Goal: Navigation & Orientation: Find specific page/section

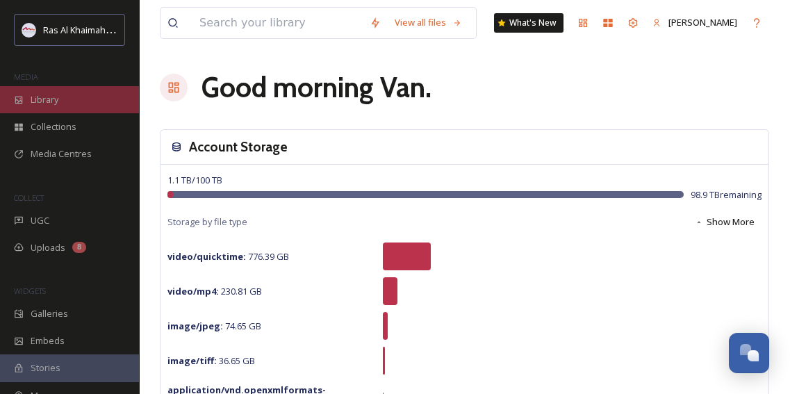
scroll to position [445, 0]
click at [64, 94] on div "Library" at bounding box center [69, 99] width 139 height 27
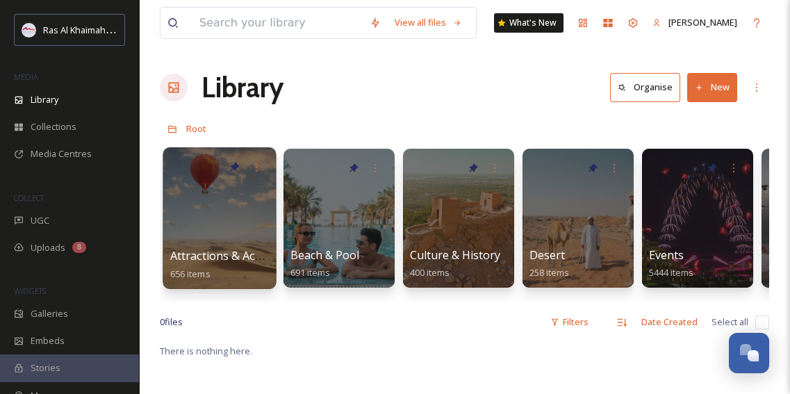
click at [229, 220] on div at bounding box center [219, 218] width 113 height 142
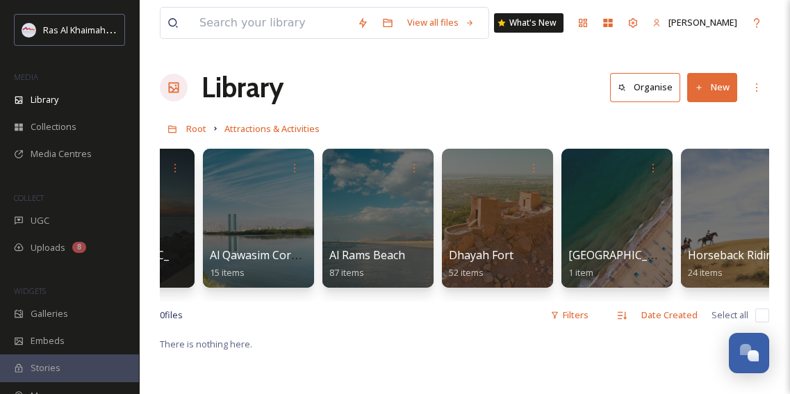
scroll to position [0, 560]
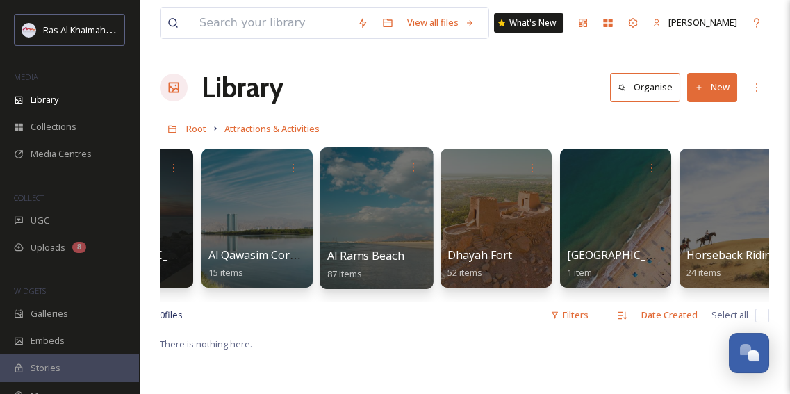
click at [386, 232] on div at bounding box center [376, 218] width 113 height 142
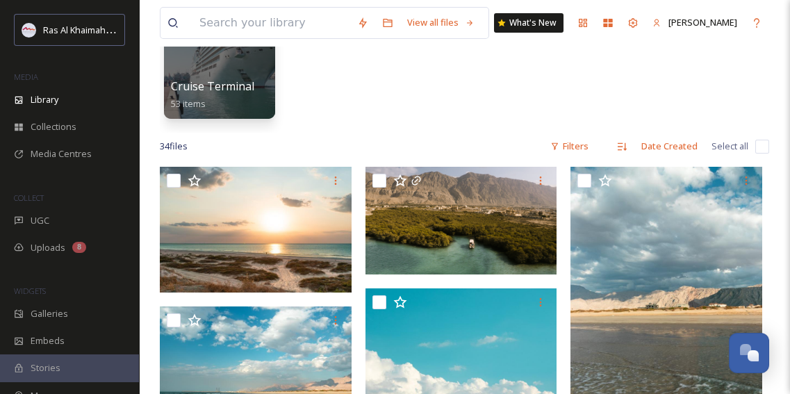
scroll to position [63, 0]
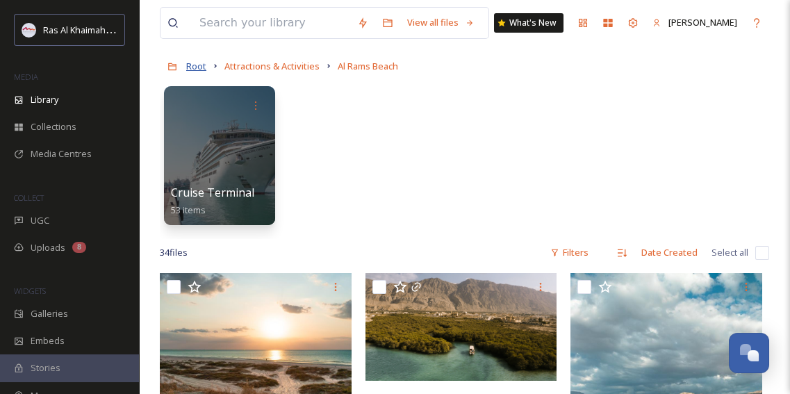
click at [192, 66] on span "Root" at bounding box center [196, 66] width 20 height 13
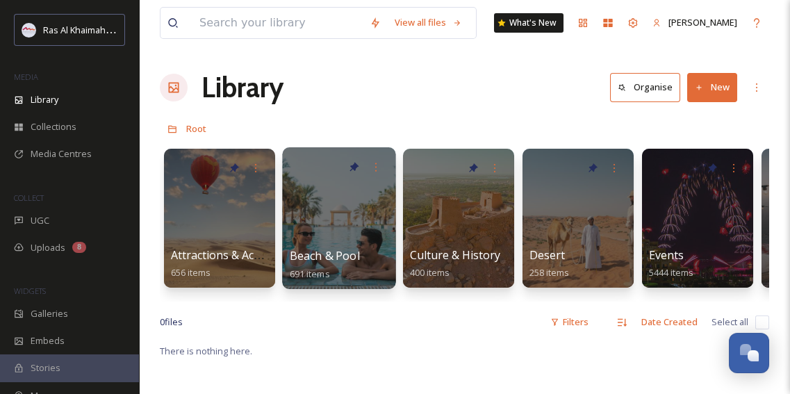
click at [340, 234] on div at bounding box center [338, 218] width 113 height 142
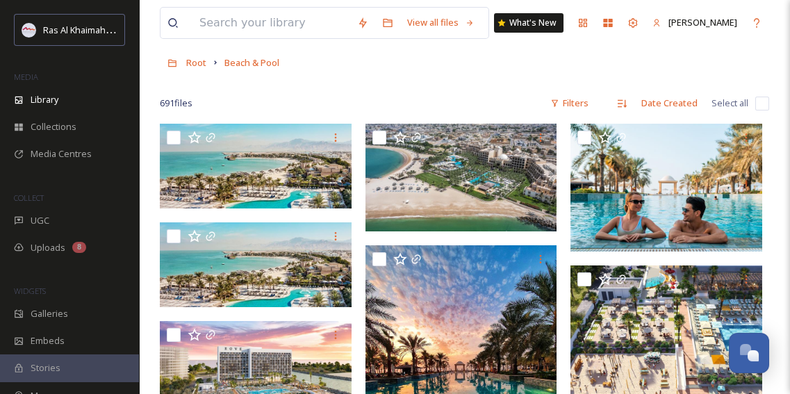
scroll to position [63, 0]
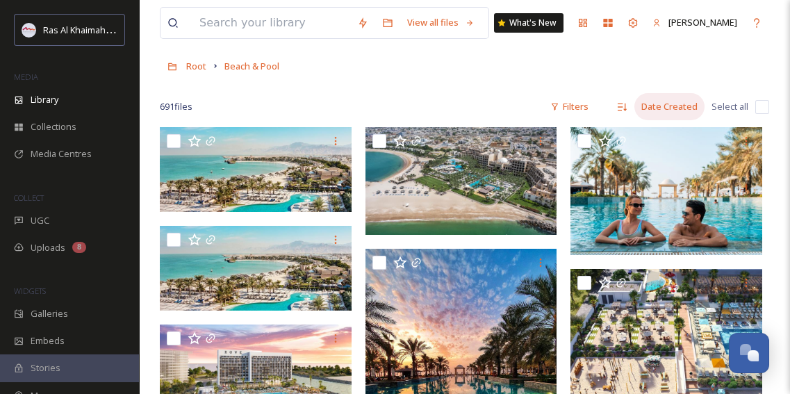
click at [672, 104] on div "Date Created" at bounding box center [669, 106] width 70 height 27
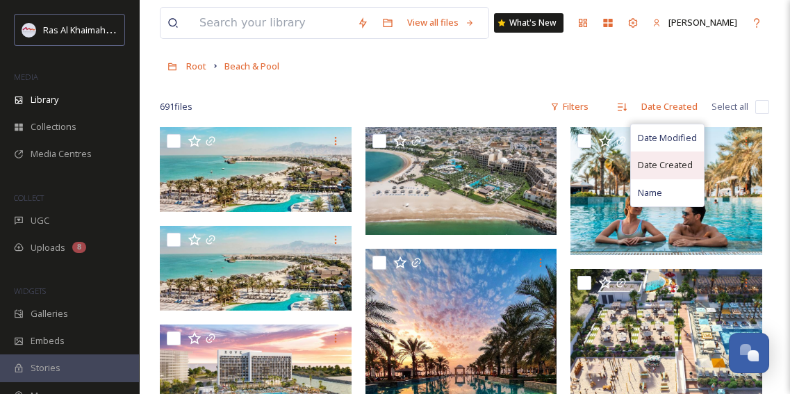
click at [664, 164] on span "Date Created" at bounding box center [665, 164] width 55 height 13
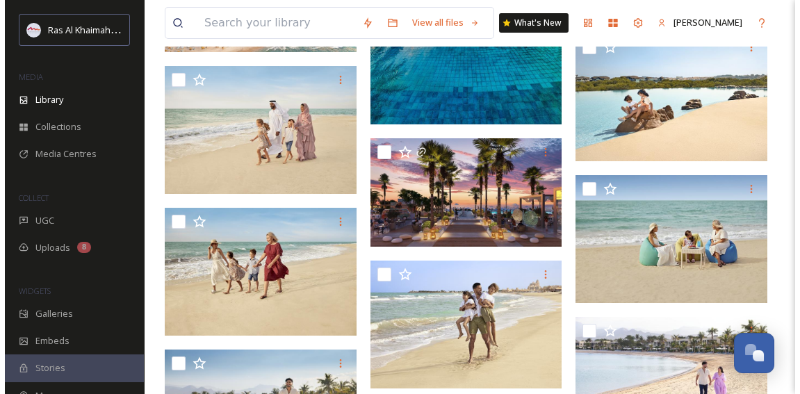
scroll to position [505, 0]
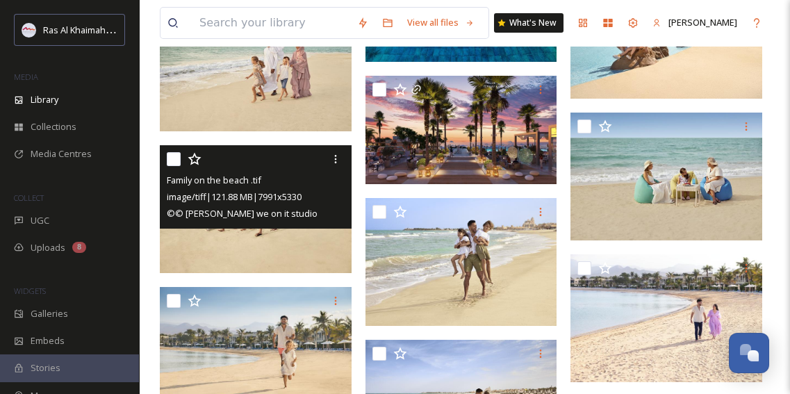
click at [257, 248] on img at bounding box center [256, 209] width 192 height 128
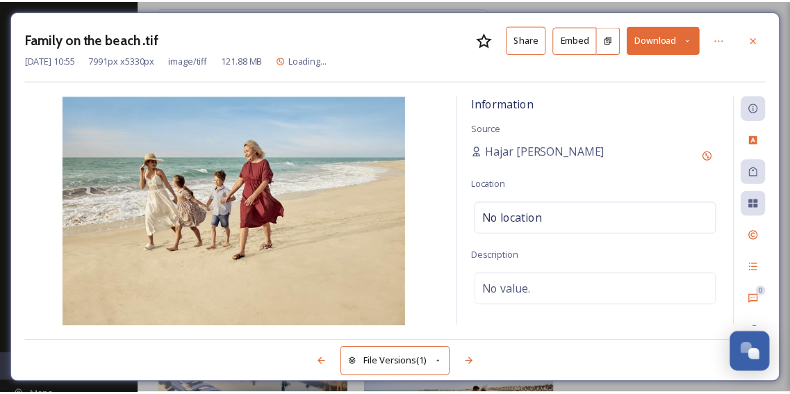
scroll to position [509, 0]
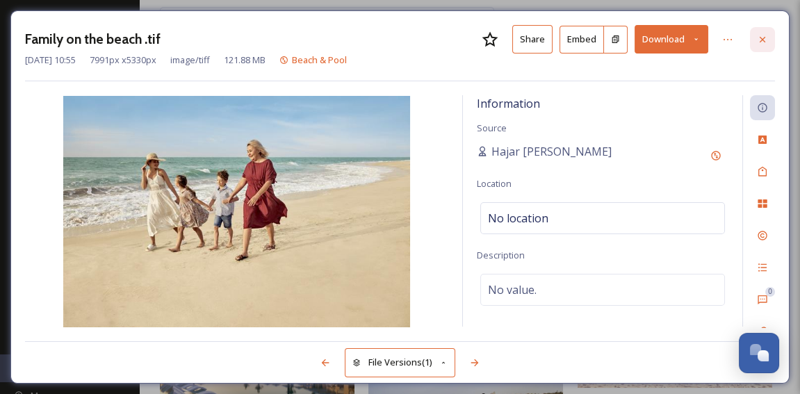
click at [767, 37] on icon at bounding box center [762, 39] width 11 height 11
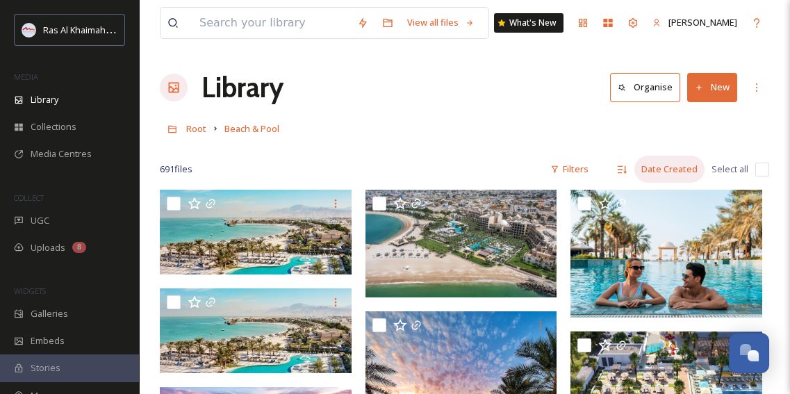
click at [663, 168] on div "Date Created" at bounding box center [669, 169] width 70 height 27
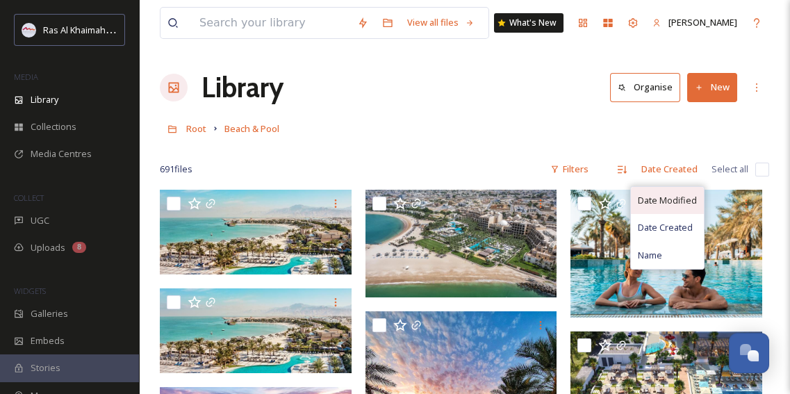
click at [675, 199] on span "Date Modified" at bounding box center [667, 200] width 59 height 13
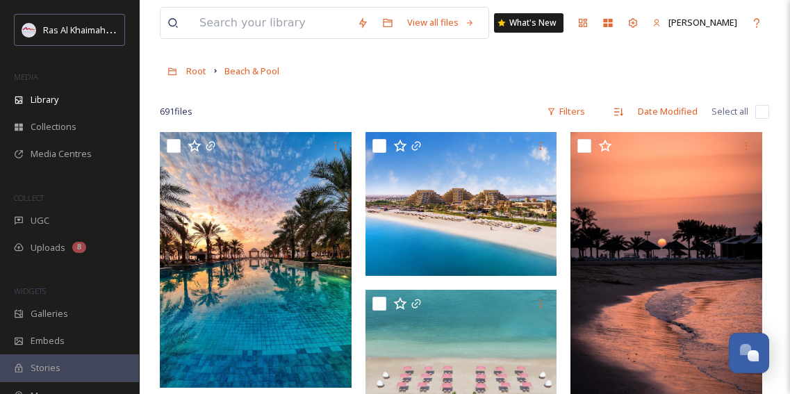
scroll to position [126, 0]
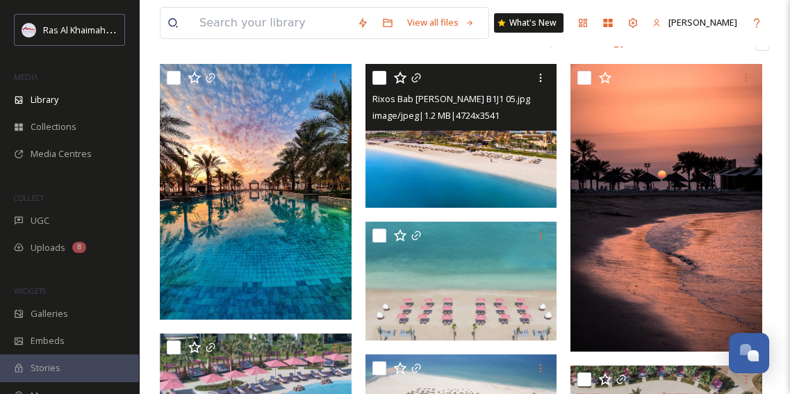
click at [484, 183] on img at bounding box center [461, 136] width 192 height 144
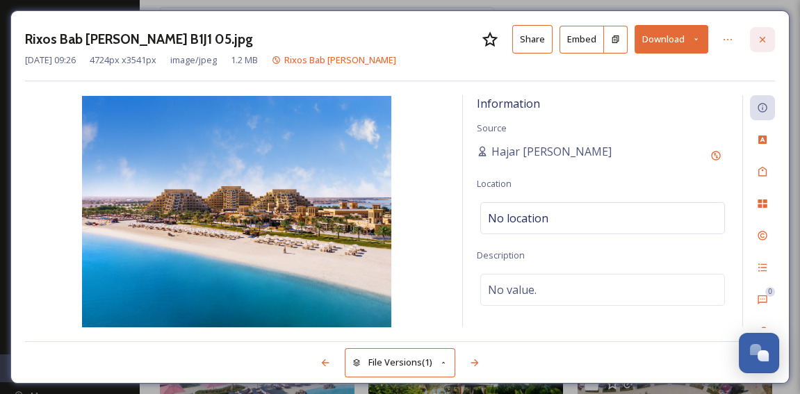
click at [761, 40] on icon at bounding box center [762, 39] width 11 height 11
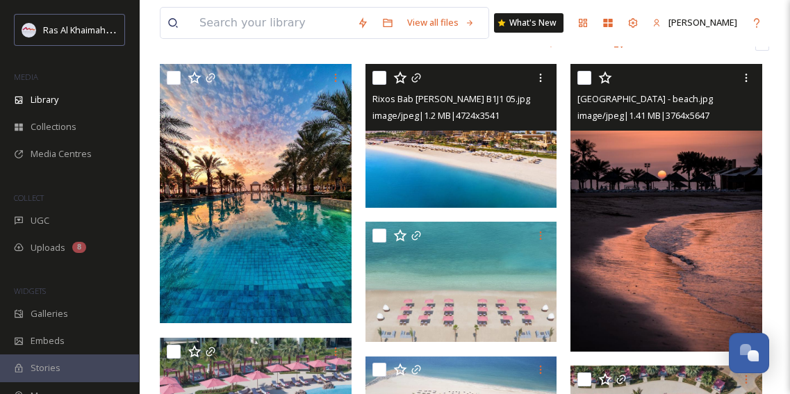
click at [683, 162] on img at bounding box center [666, 208] width 192 height 288
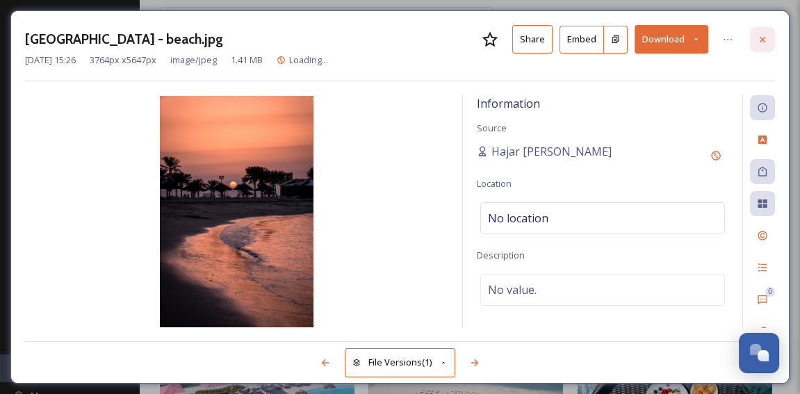
drag, startPoint x: 765, startPoint y: 40, endPoint x: 739, endPoint y: 37, distance: 25.9
click at [765, 40] on icon at bounding box center [762, 39] width 11 height 11
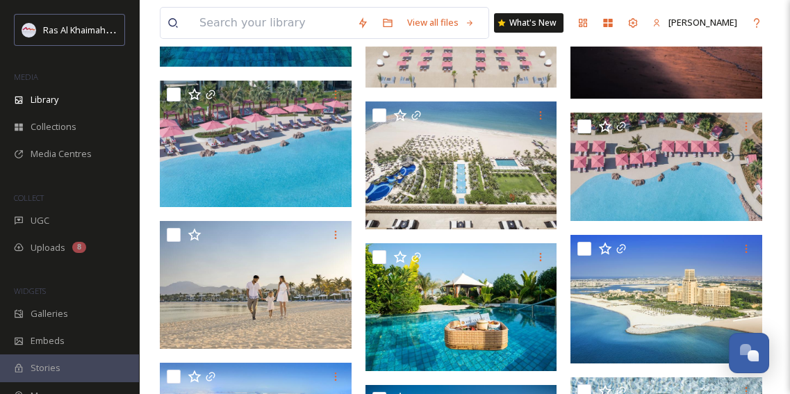
scroll to position [442, 0]
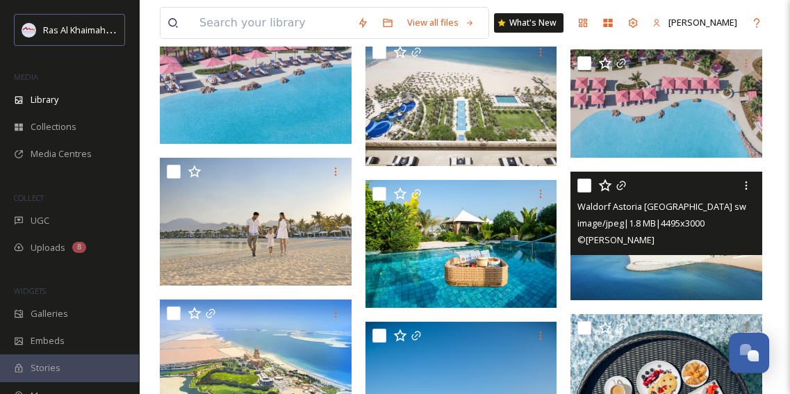
click at [641, 258] on img at bounding box center [666, 236] width 192 height 128
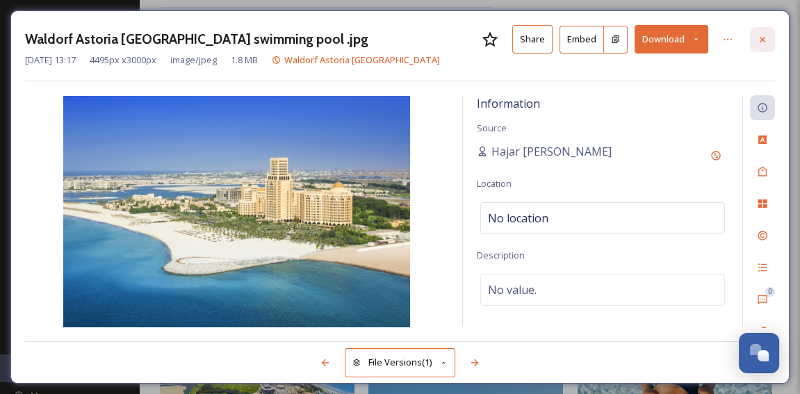
click at [766, 38] on icon at bounding box center [762, 39] width 11 height 11
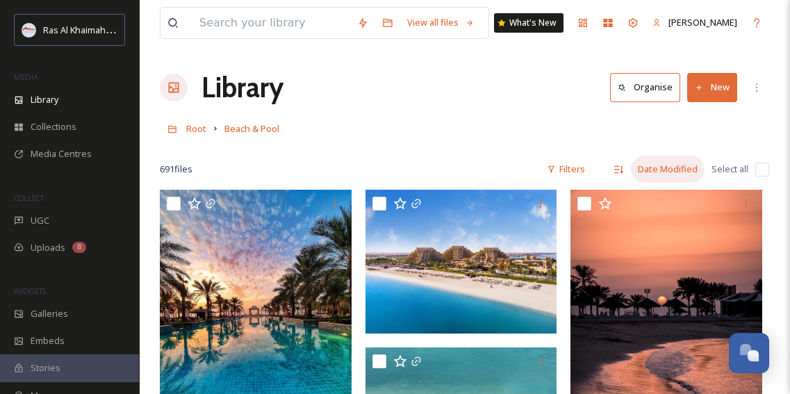
click at [648, 173] on div "Date Modified" at bounding box center [668, 169] width 74 height 27
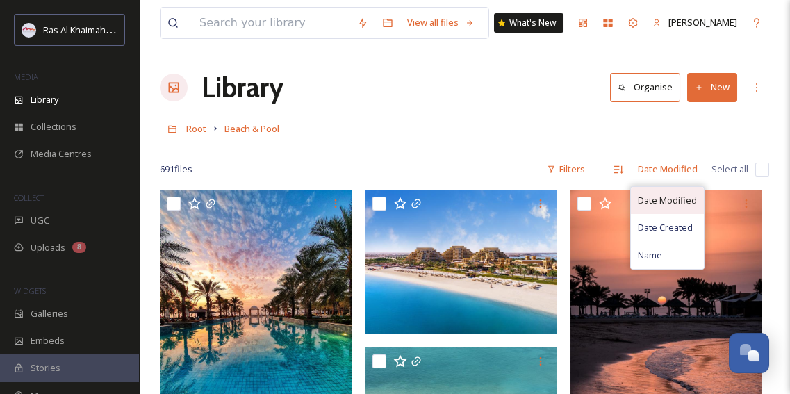
click at [654, 201] on span "Date Modified" at bounding box center [667, 200] width 59 height 13
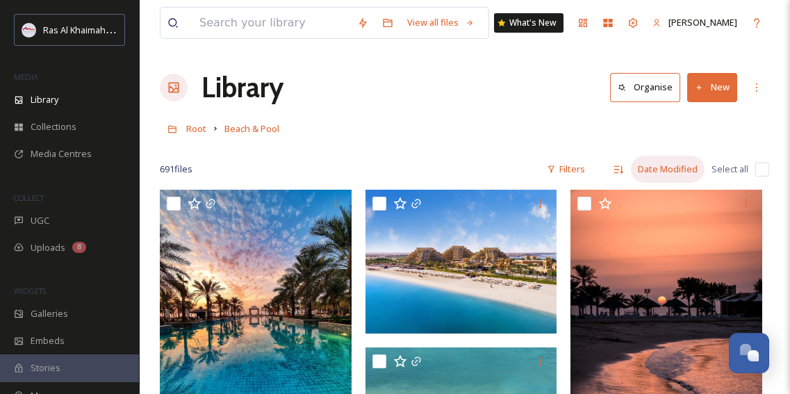
click at [678, 166] on div "Date Modified" at bounding box center [668, 169] width 74 height 27
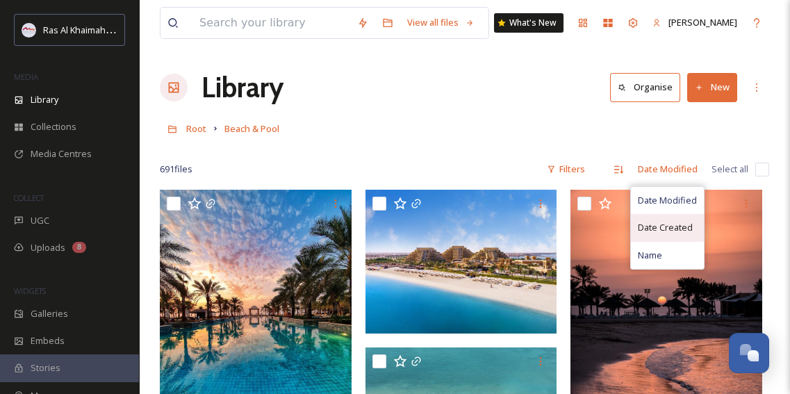
click at [670, 224] on span "Date Created" at bounding box center [665, 227] width 55 height 13
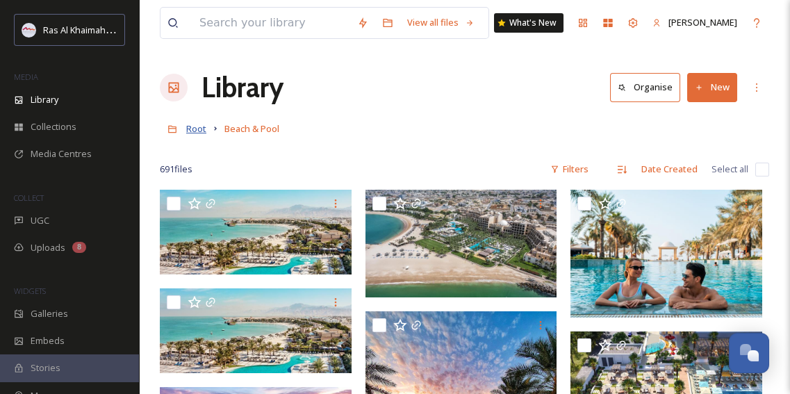
click at [189, 131] on span "Root" at bounding box center [196, 128] width 20 height 13
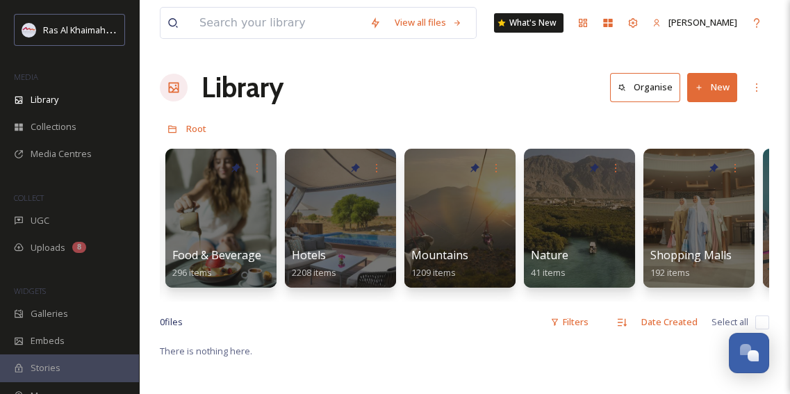
scroll to position [0, 699]
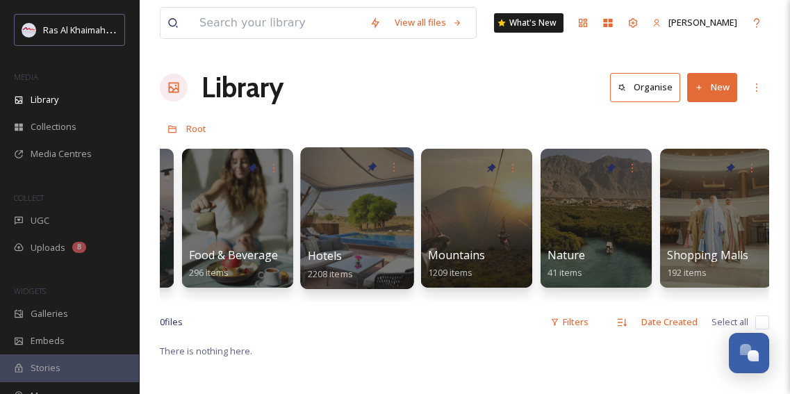
click at [356, 217] on div at bounding box center [356, 218] width 113 height 142
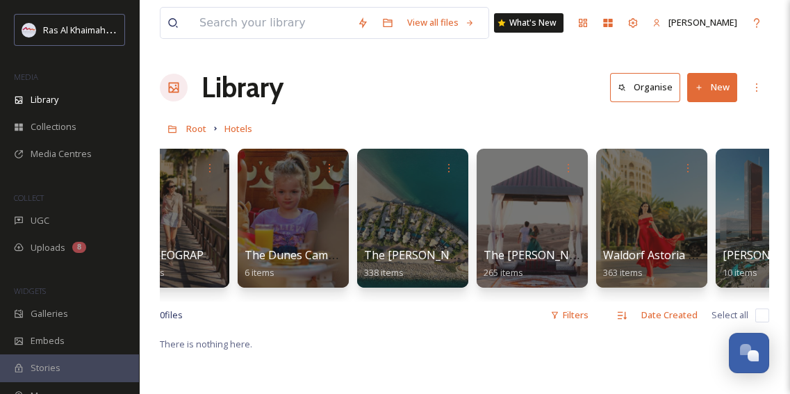
scroll to position [0, 2116]
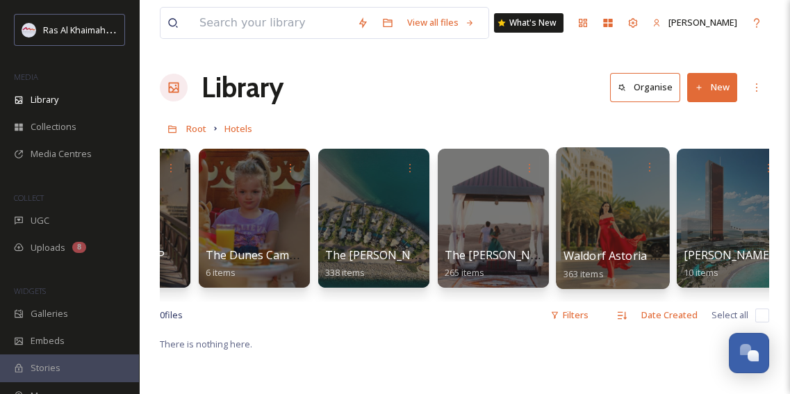
click at [642, 215] on div at bounding box center [612, 218] width 113 height 142
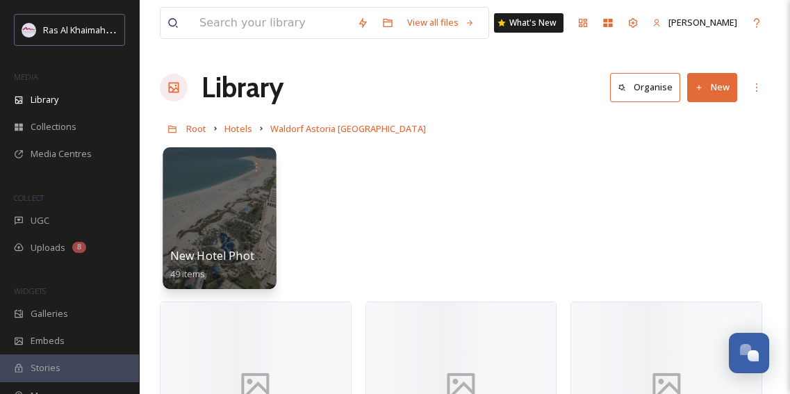
click at [197, 222] on div at bounding box center [219, 218] width 113 height 142
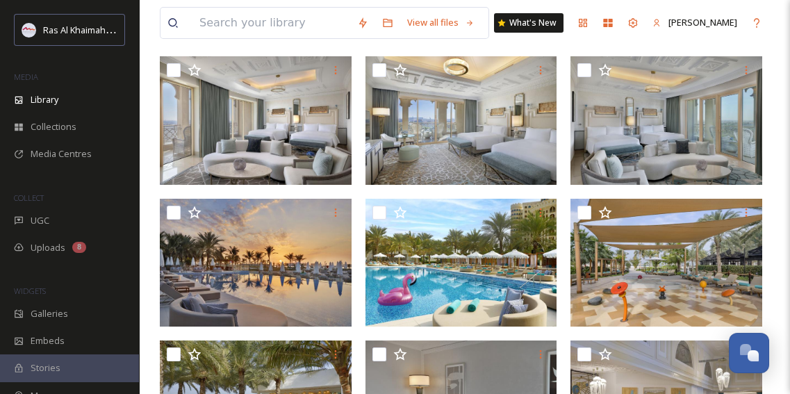
scroll to position [632, 0]
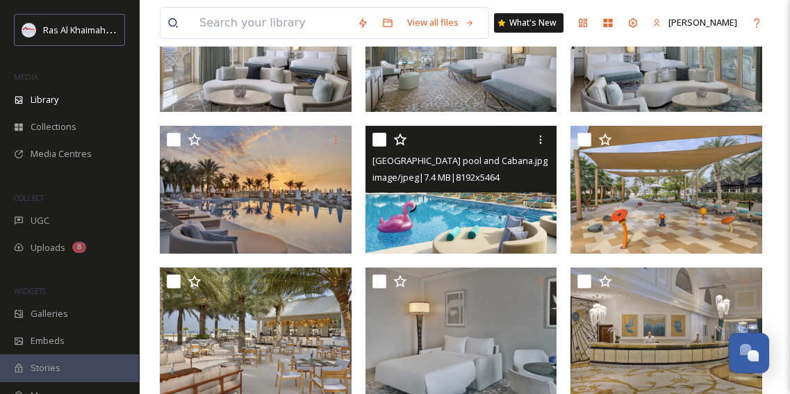
click at [449, 230] on img at bounding box center [461, 189] width 192 height 128
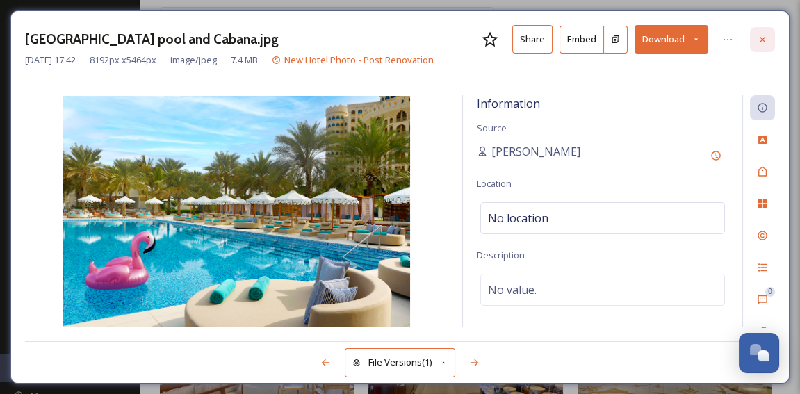
click at [759, 40] on icon at bounding box center [762, 39] width 6 height 6
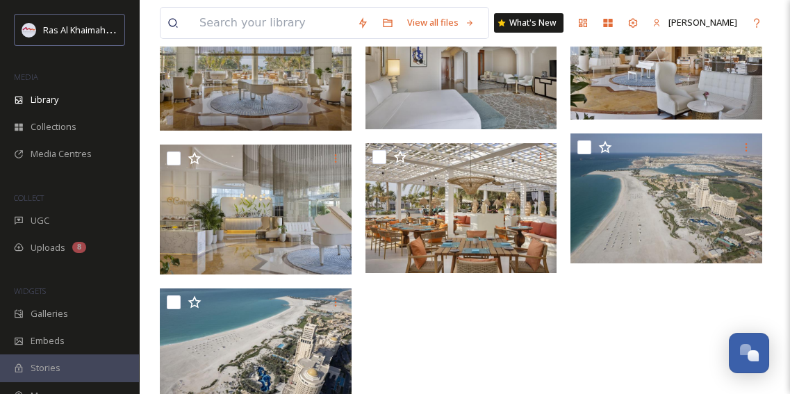
scroll to position [2210, 0]
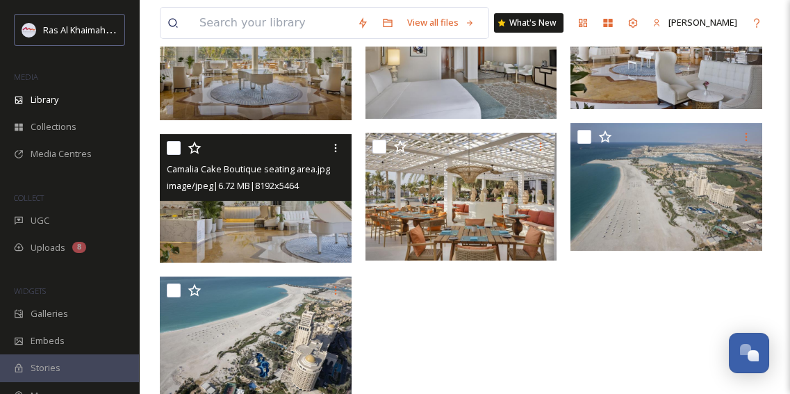
click at [279, 214] on img at bounding box center [256, 198] width 192 height 128
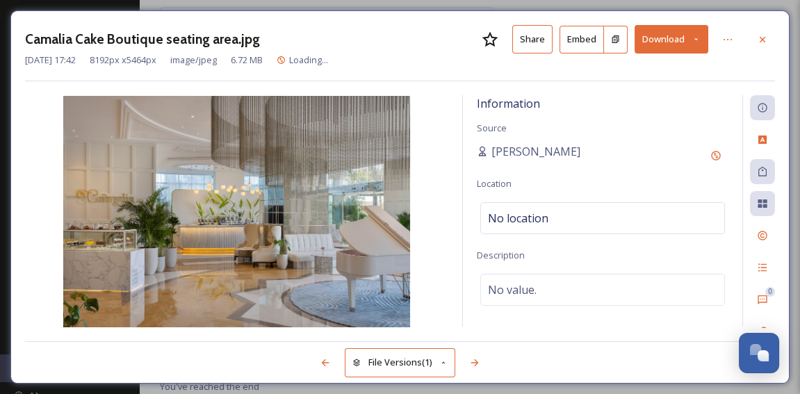
scroll to position [2103, 0]
click at [766, 38] on icon at bounding box center [762, 39] width 11 height 11
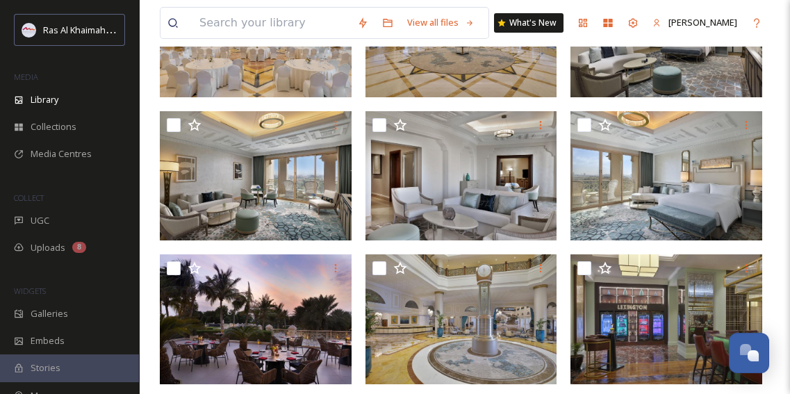
scroll to position [1452, 0]
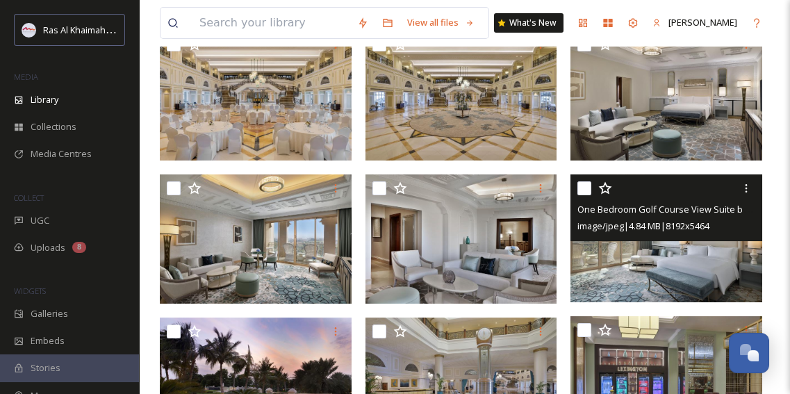
click at [677, 259] on img at bounding box center [666, 238] width 192 height 128
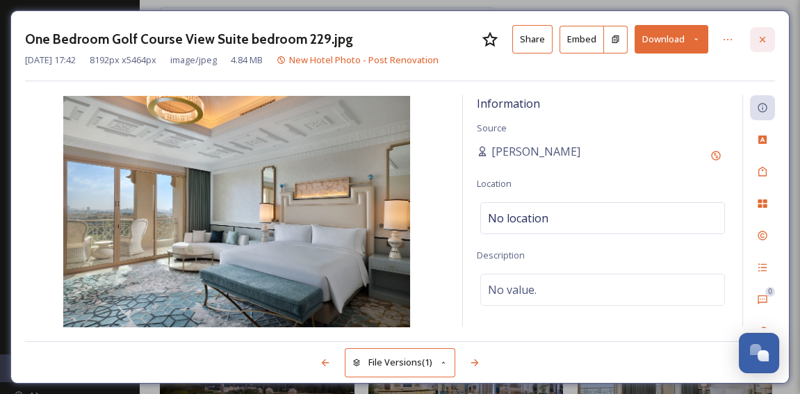
click at [761, 38] on icon at bounding box center [762, 39] width 6 height 6
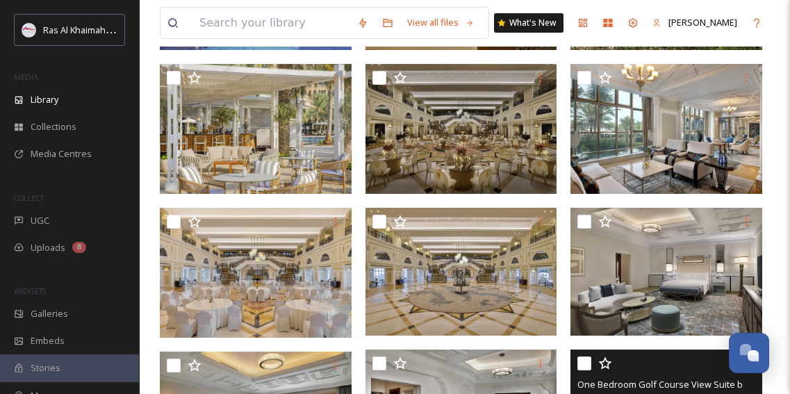
scroll to position [1263, 0]
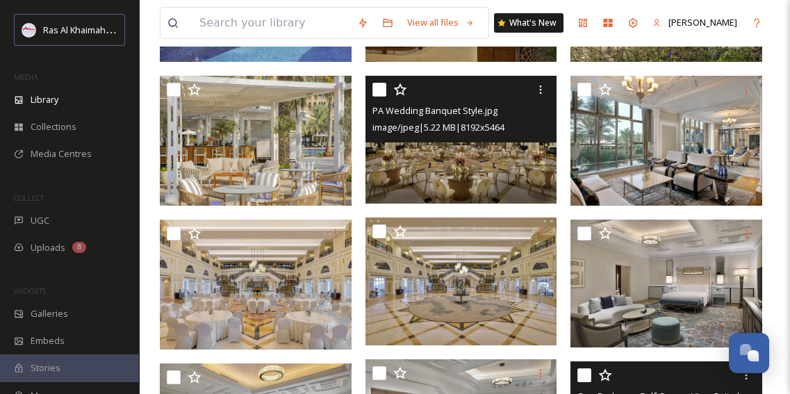
click at [480, 192] on img at bounding box center [461, 140] width 192 height 128
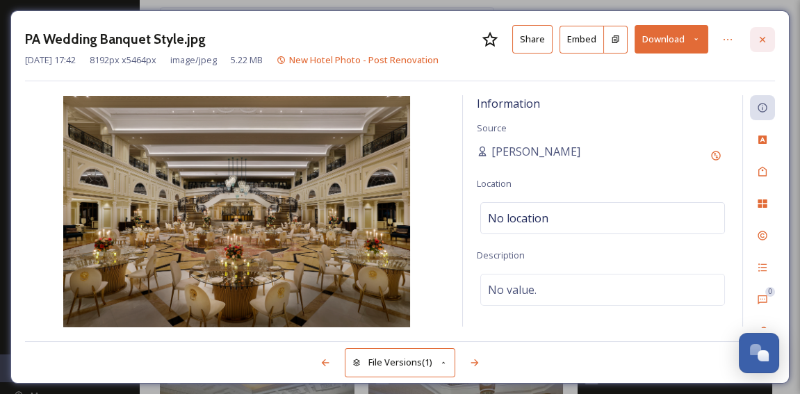
click at [765, 38] on icon at bounding box center [762, 39] width 11 height 11
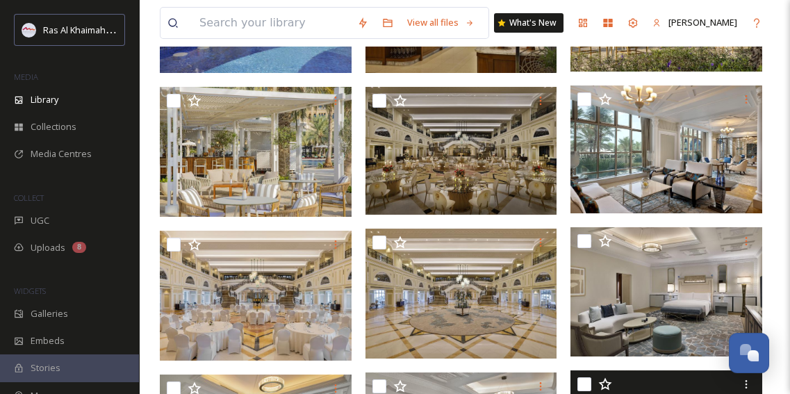
scroll to position [1073, 0]
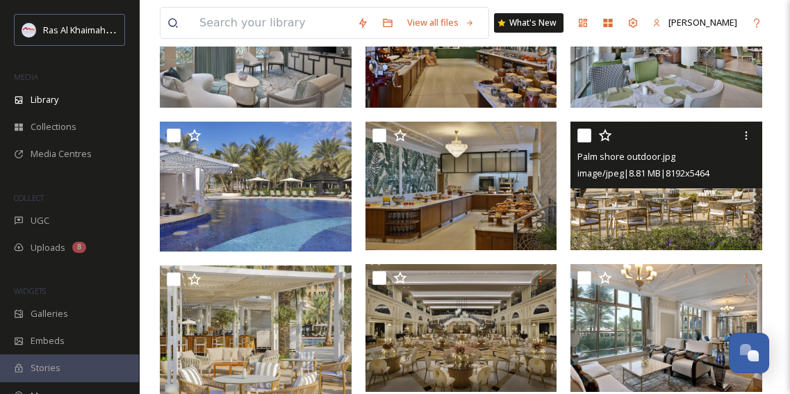
click at [685, 208] on img at bounding box center [666, 186] width 192 height 128
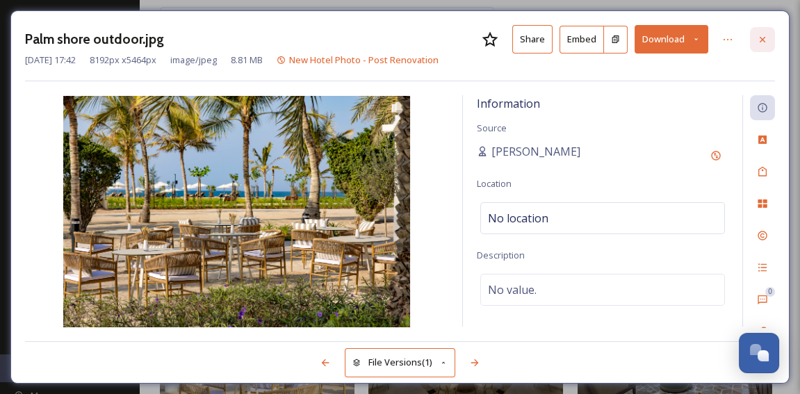
click at [761, 35] on icon at bounding box center [762, 39] width 11 height 11
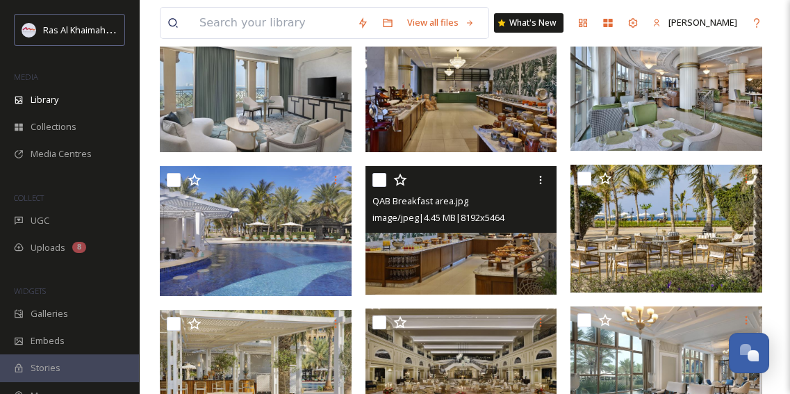
scroll to position [1010, 0]
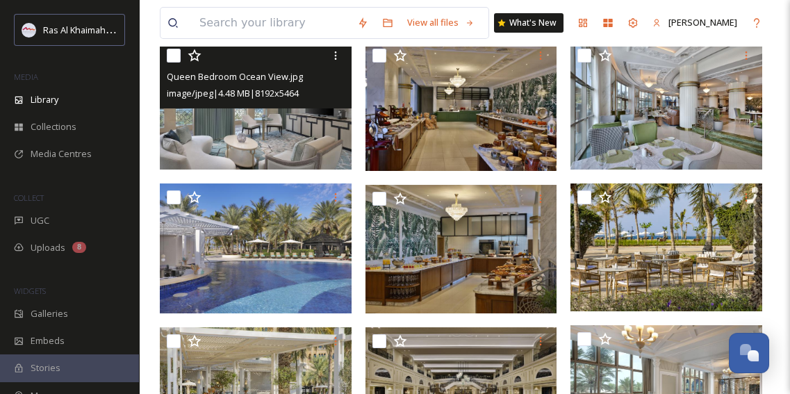
click at [238, 138] on img at bounding box center [256, 106] width 192 height 128
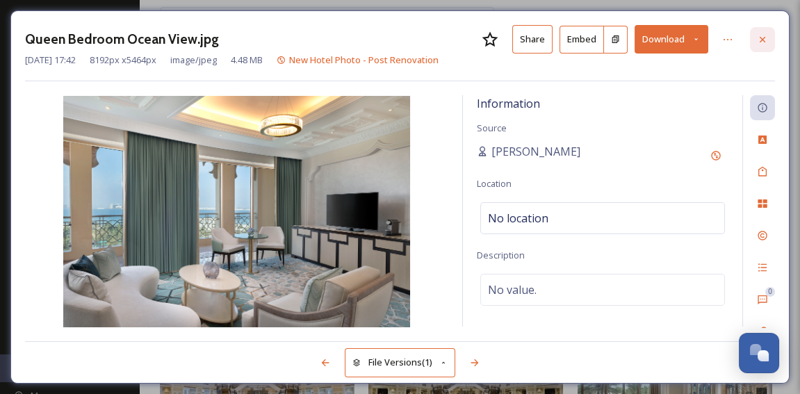
click at [768, 38] on div at bounding box center [762, 39] width 25 height 25
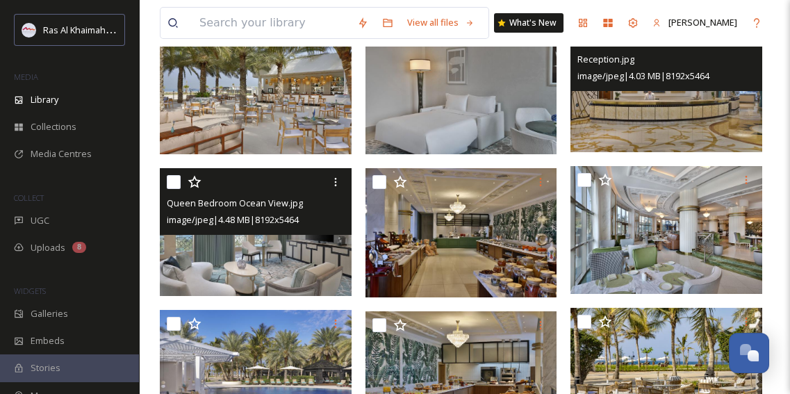
scroll to position [820, 0]
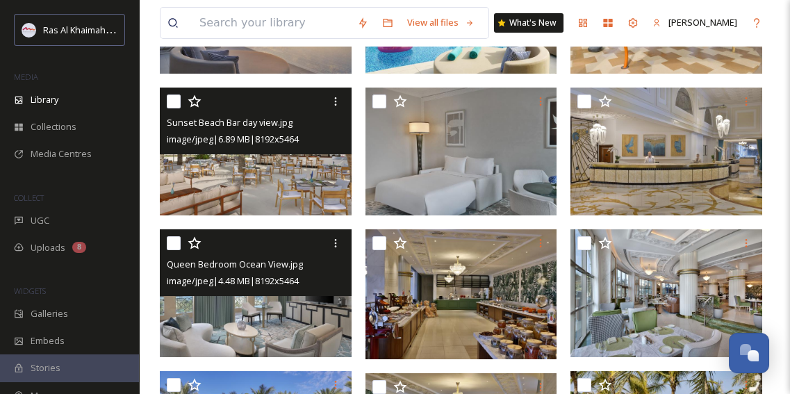
click at [261, 183] on img at bounding box center [256, 152] width 192 height 128
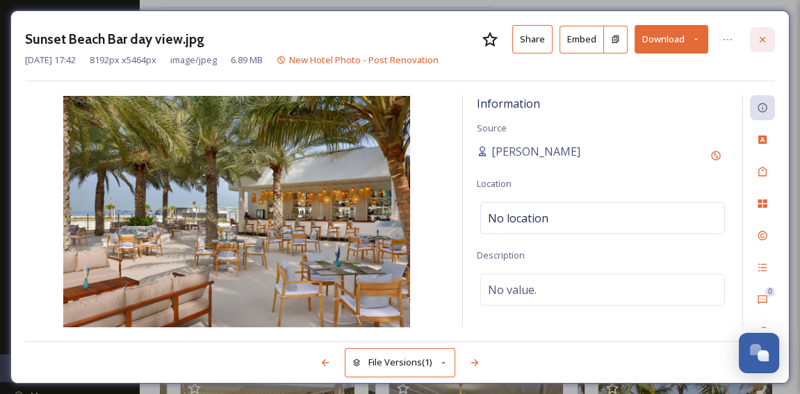
click at [767, 40] on icon at bounding box center [762, 39] width 11 height 11
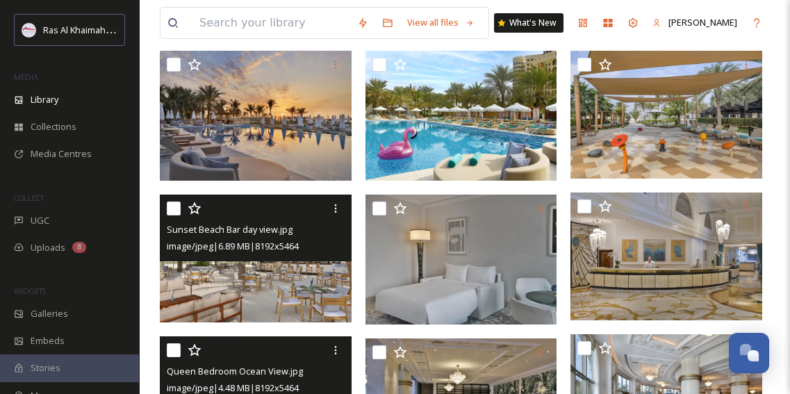
scroll to position [694, 0]
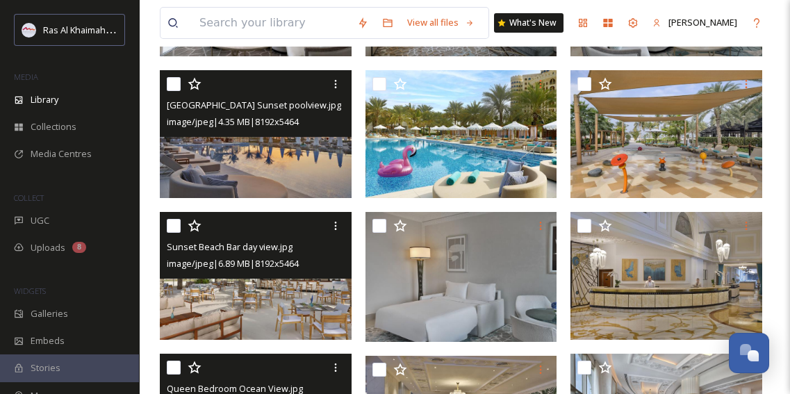
click at [250, 165] on img at bounding box center [256, 134] width 192 height 128
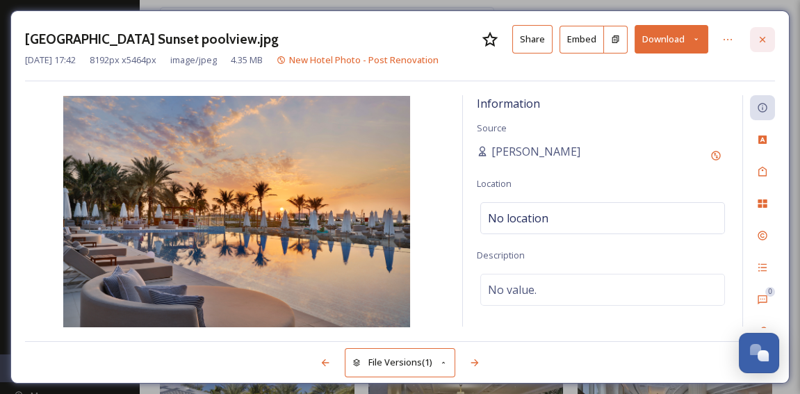
click at [759, 43] on icon at bounding box center [762, 39] width 11 height 11
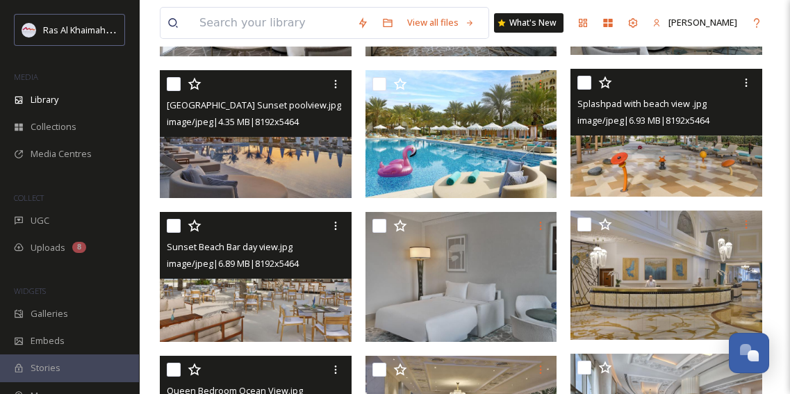
click at [697, 154] on img at bounding box center [666, 133] width 192 height 128
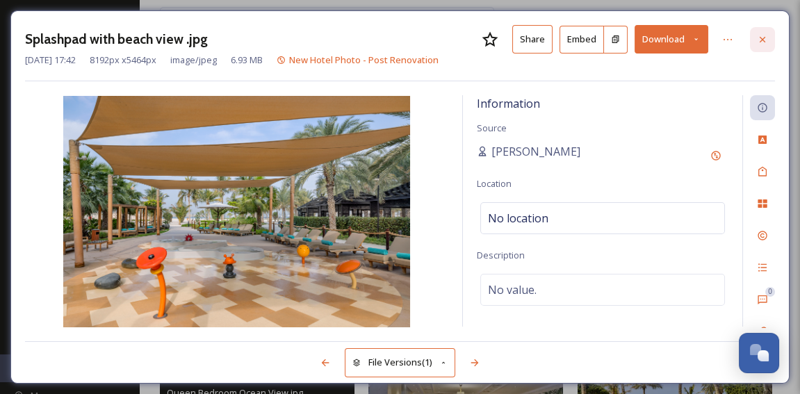
click at [763, 37] on icon at bounding box center [762, 39] width 11 height 11
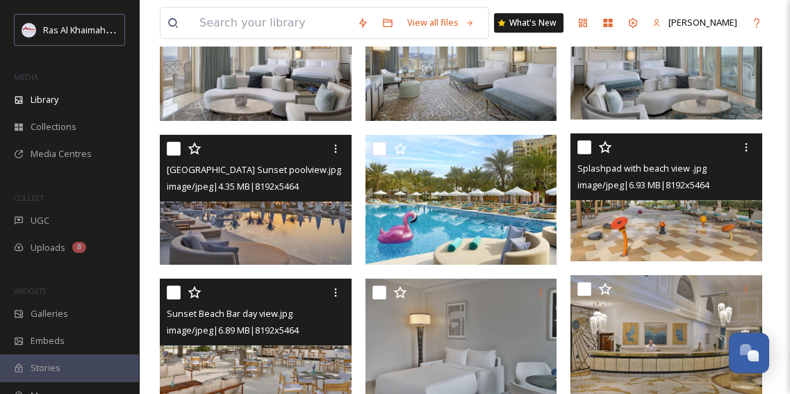
scroll to position [505, 0]
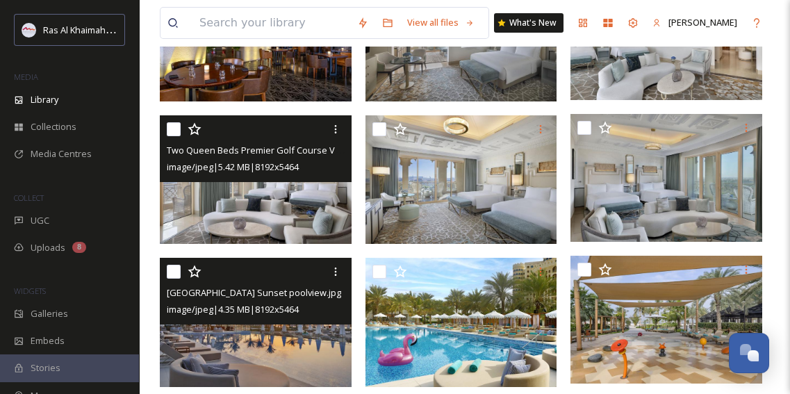
click at [255, 211] on img at bounding box center [256, 179] width 192 height 128
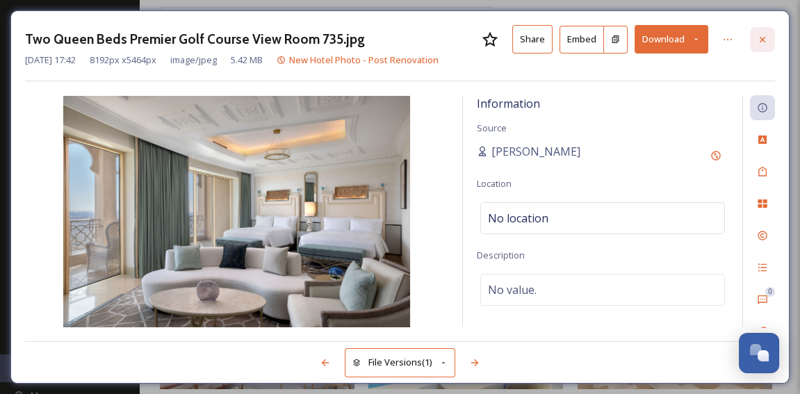
click at [765, 38] on icon at bounding box center [762, 39] width 11 height 11
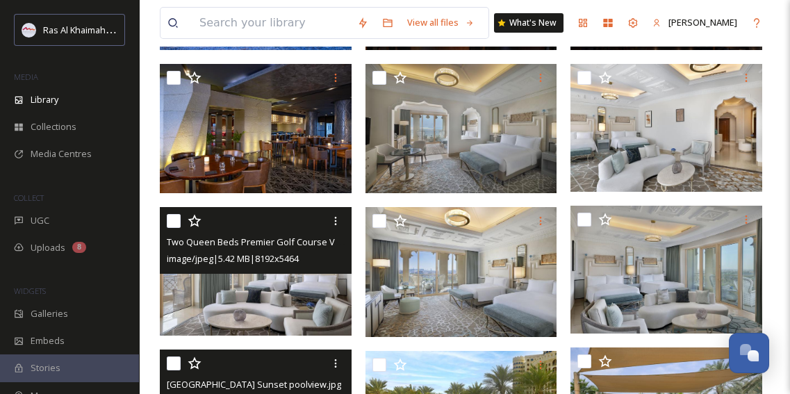
scroll to position [379, 0]
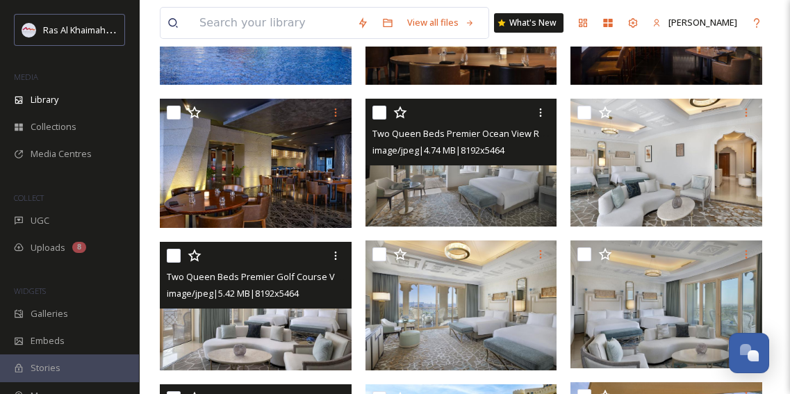
click at [456, 203] on img at bounding box center [461, 163] width 192 height 128
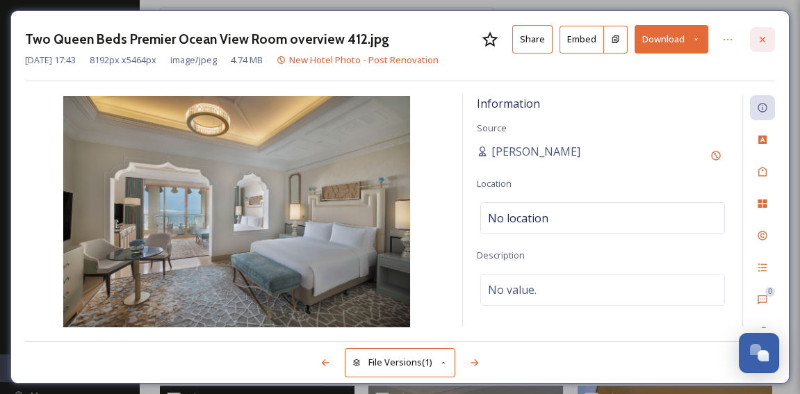
click at [770, 42] on div at bounding box center [762, 39] width 25 height 25
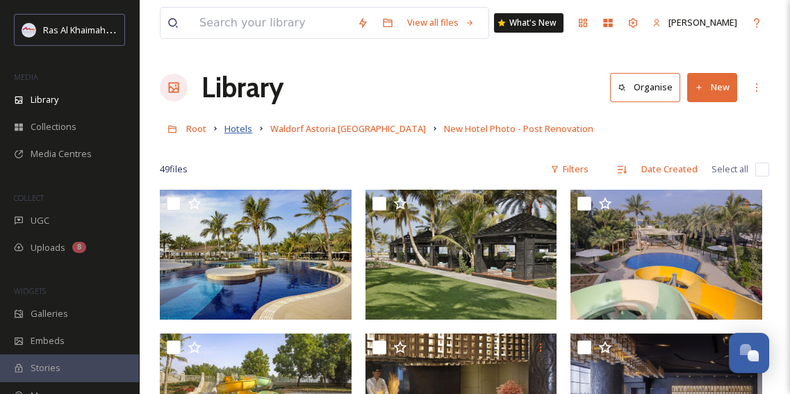
click at [241, 131] on span "Hotels" at bounding box center [238, 128] width 28 height 13
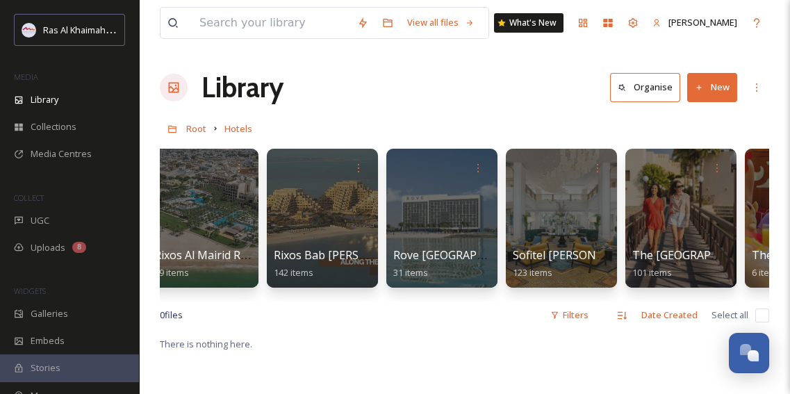
scroll to position [0, 1568]
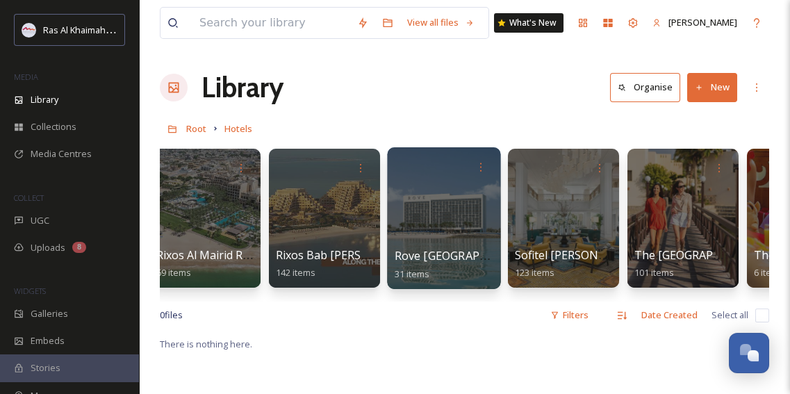
click at [472, 218] on div at bounding box center [443, 218] width 113 height 142
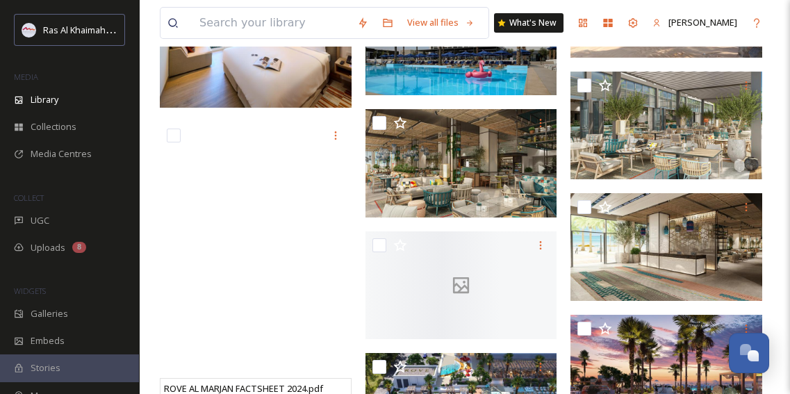
scroll to position [1073, 0]
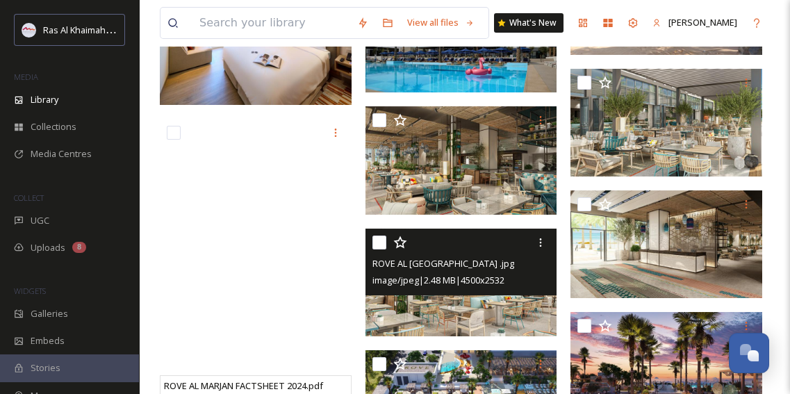
click at [472, 312] on img at bounding box center [461, 283] width 192 height 108
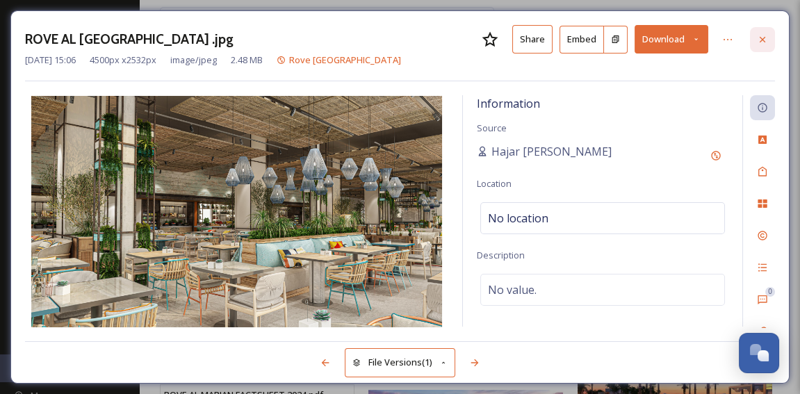
click at [762, 40] on icon at bounding box center [762, 39] width 11 height 11
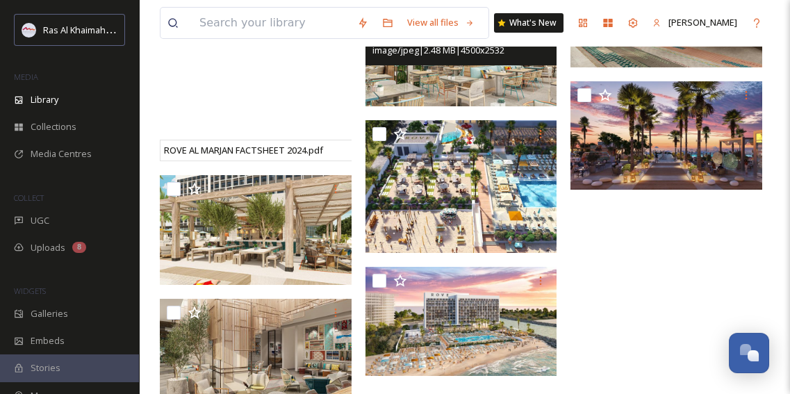
scroll to position [1389, 0]
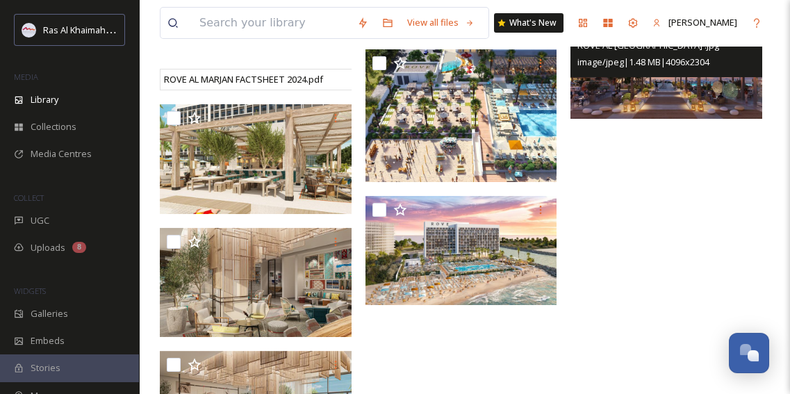
click at [666, 88] on img at bounding box center [666, 64] width 192 height 108
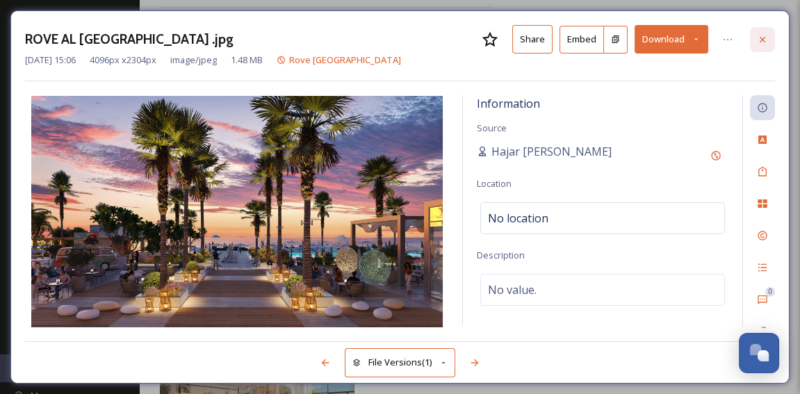
click at [763, 38] on icon at bounding box center [762, 39] width 6 height 6
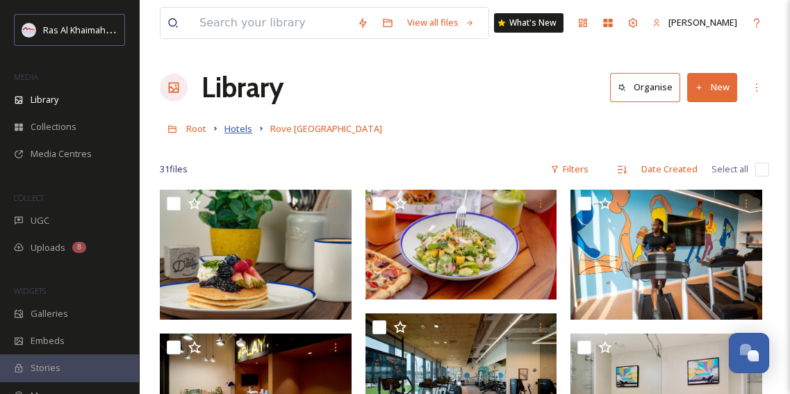
click at [236, 132] on span "Hotels" at bounding box center [238, 128] width 28 height 13
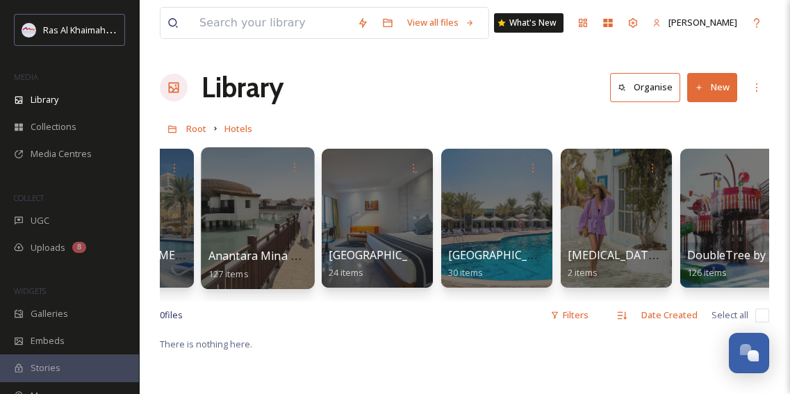
scroll to position [0, 197]
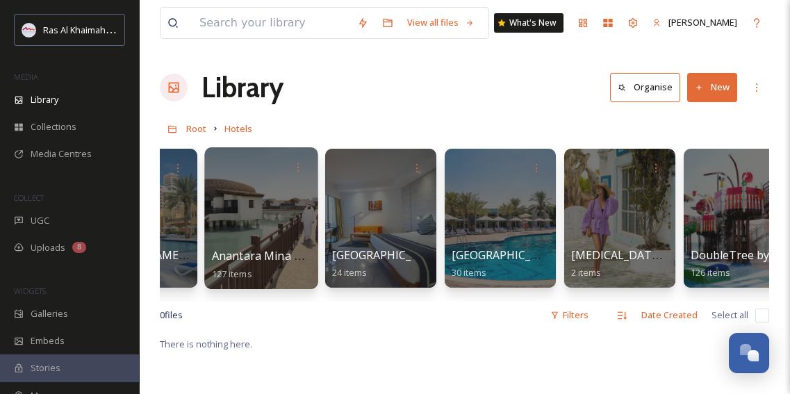
click at [242, 238] on div at bounding box center [260, 218] width 113 height 142
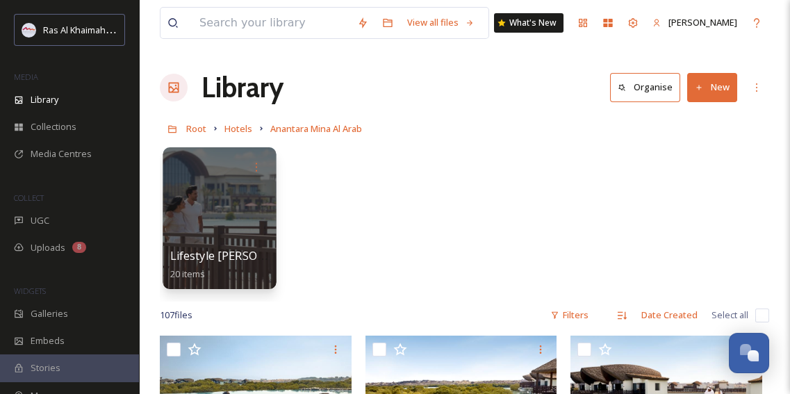
click at [224, 232] on div at bounding box center [219, 218] width 113 height 142
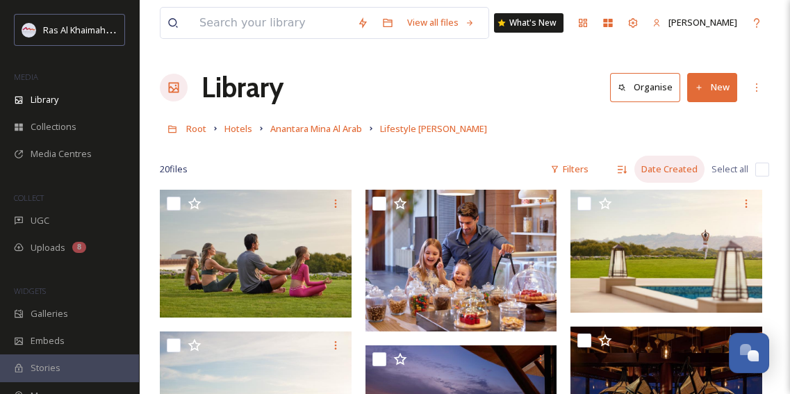
click at [677, 168] on div "Date Created" at bounding box center [669, 169] width 70 height 27
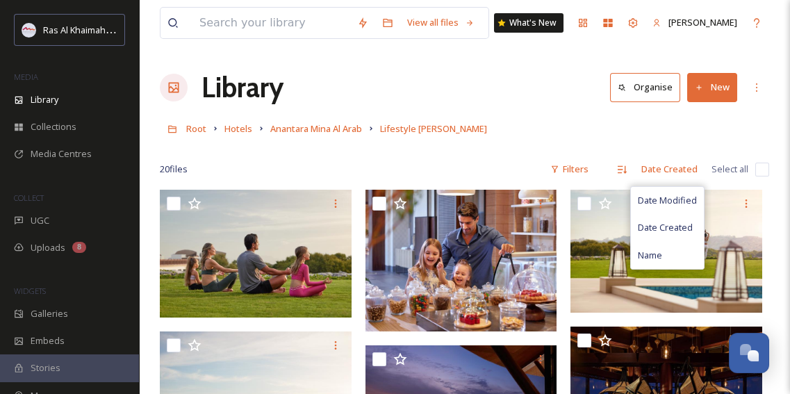
click at [577, 122] on div "Root Hotels Anantara Mina Al Arab Lifestyle [PERSON_NAME]" at bounding box center [464, 128] width 609 height 26
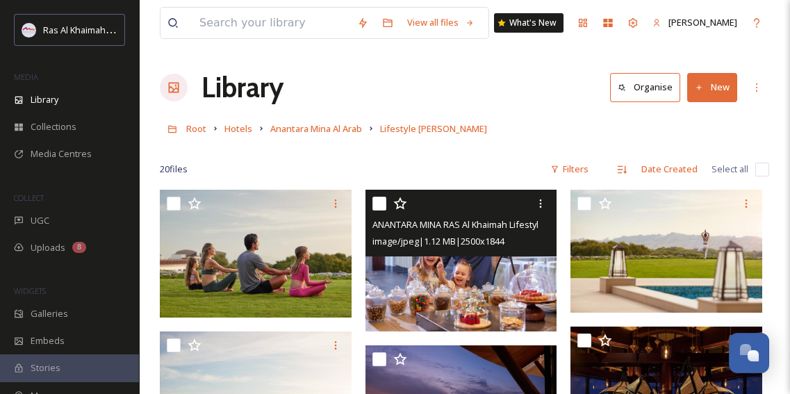
click at [452, 259] on img at bounding box center [461, 260] width 192 height 141
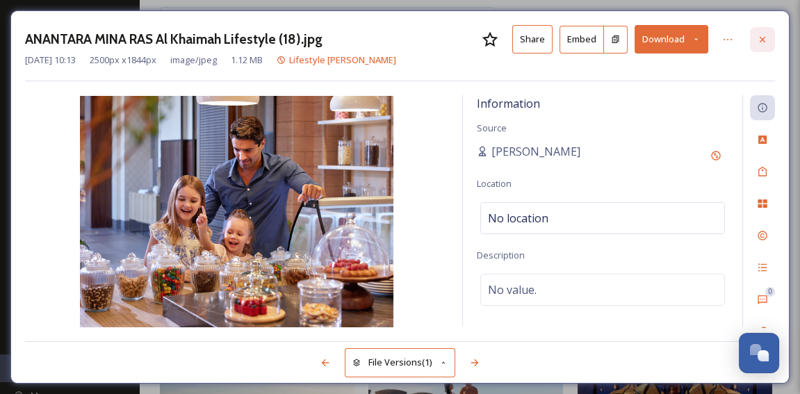
click at [764, 35] on icon at bounding box center [762, 39] width 11 height 11
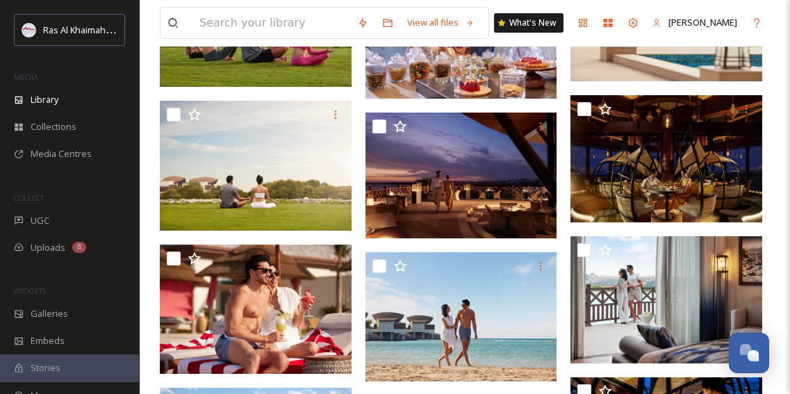
scroll to position [315, 0]
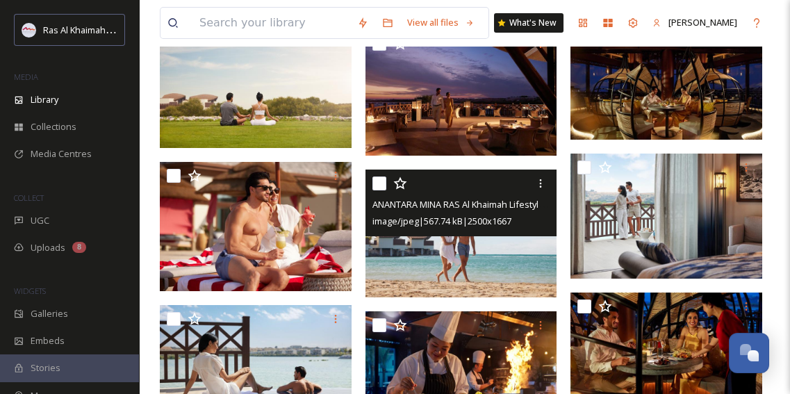
click at [461, 261] on img at bounding box center [461, 234] width 192 height 128
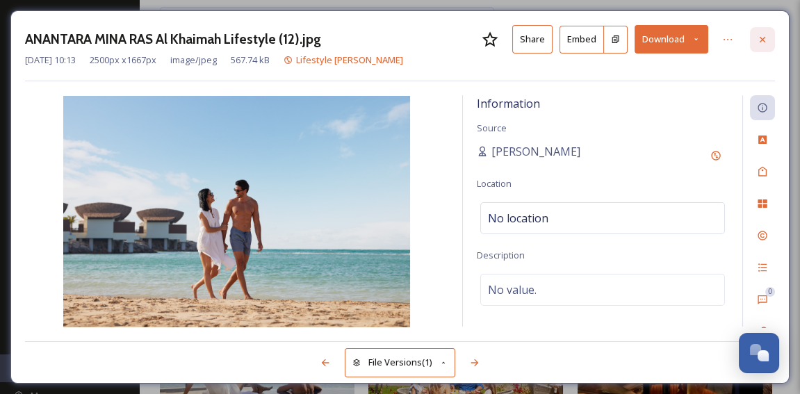
click at [766, 40] on icon at bounding box center [762, 39] width 11 height 11
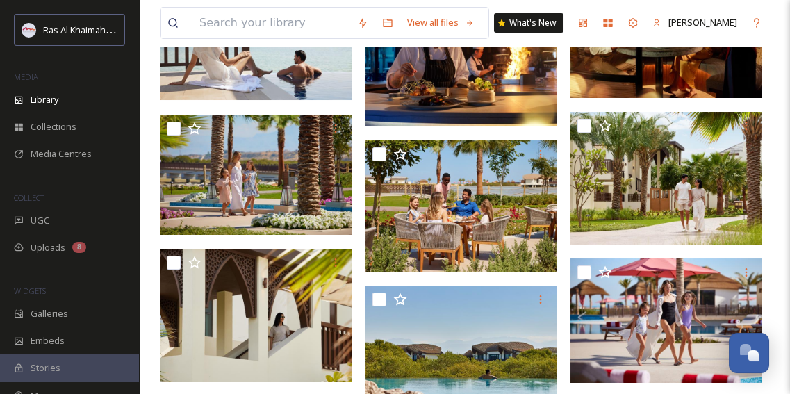
scroll to position [694, 0]
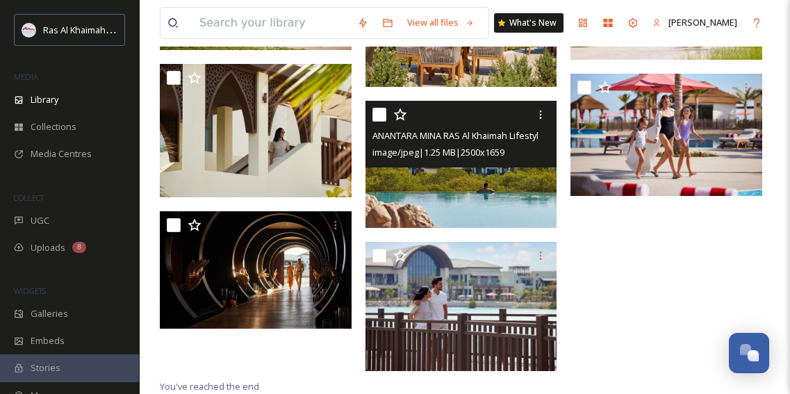
click at [455, 207] on img at bounding box center [461, 164] width 192 height 127
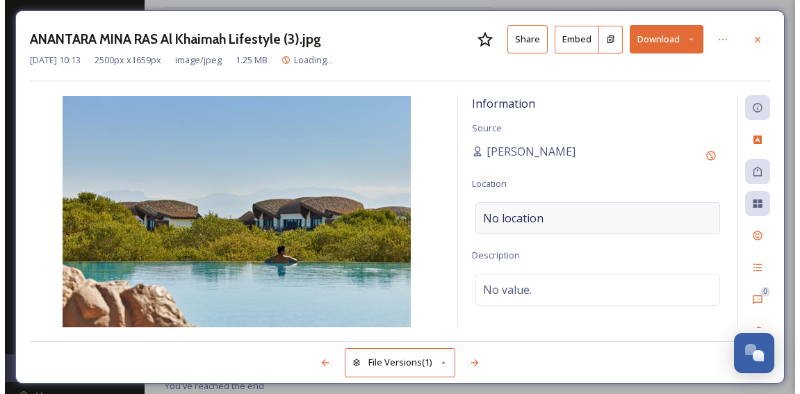
scroll to position [773, 0]
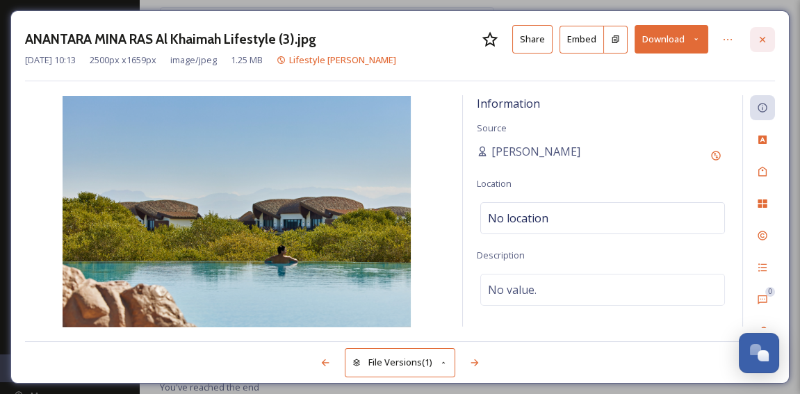
click at [761, 42] on icon at bounding box center [762, 39] width 11 height 11
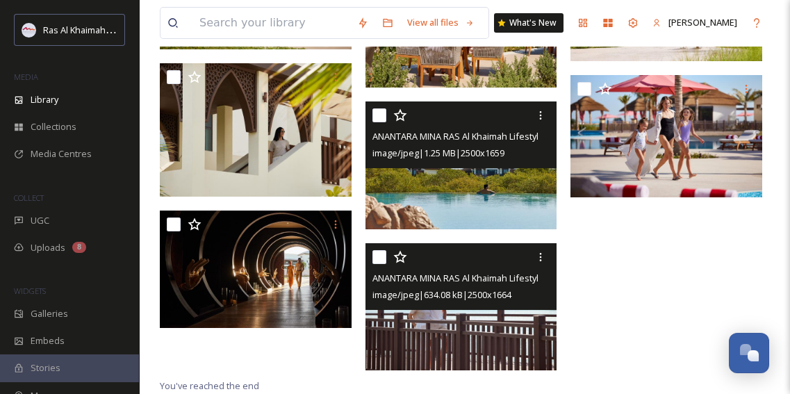
scroll to position [816, 0]
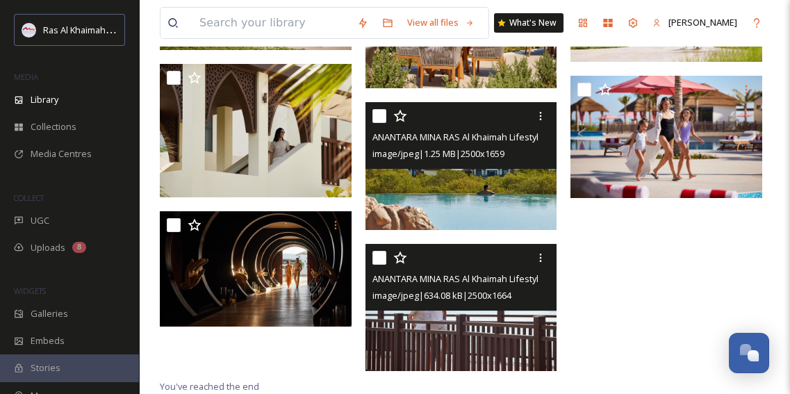
click at [433, 324] on img at bounding box center [461, 308] width 192 height 128
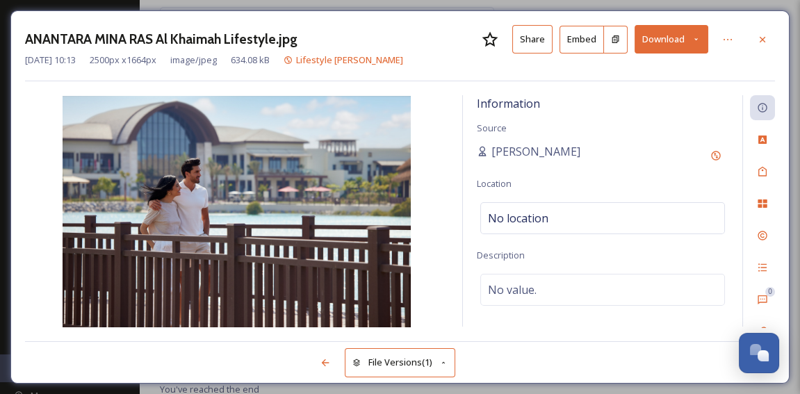
scroll to position [773, 0]
click at [764, 42] on icon at bounding box center [762, 39] width 11 height 11
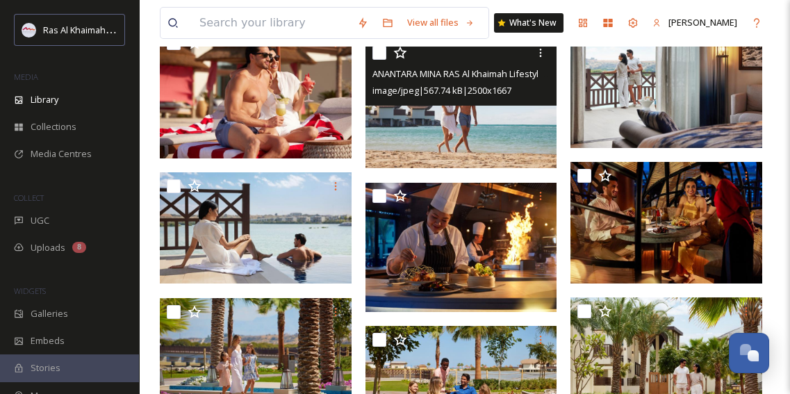
scroll to position [376, 0]
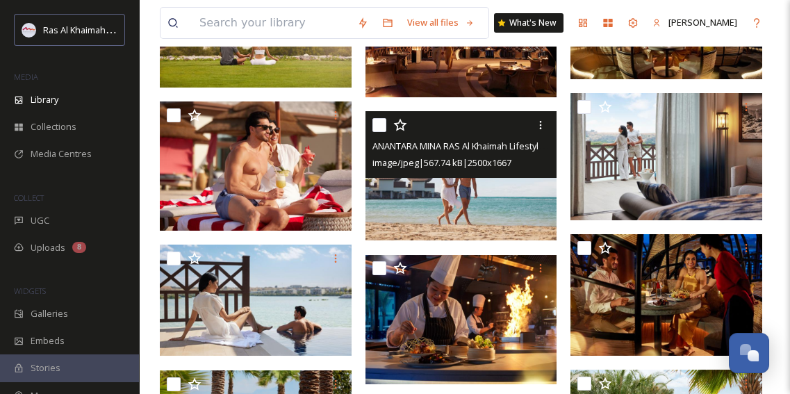
click at [775, 169] on div "View all files What's New Van Bucayan Library Organise New Root Hotels Anantara…" at bounding box center [464, 229] width 651 height 1211
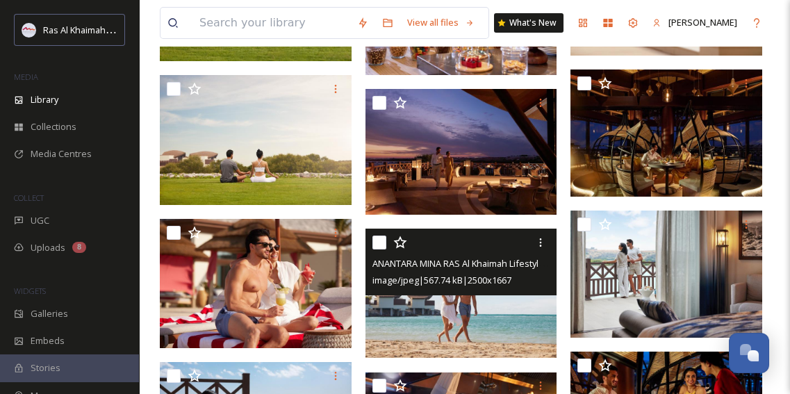
scroll to position [249, 0]
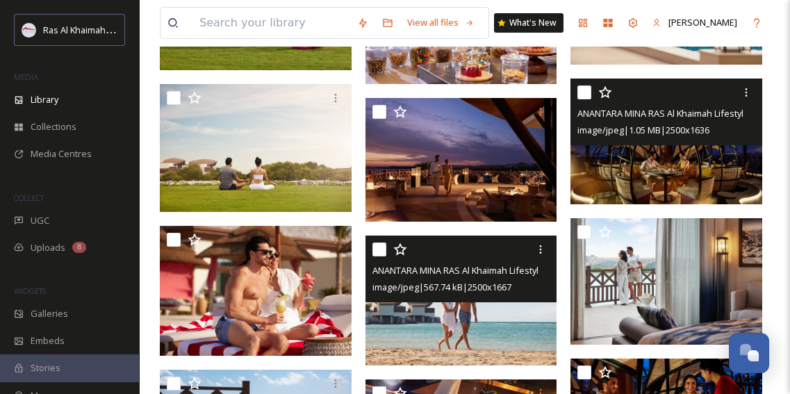
click at [662, 178] on img at bounding box center [666, 142] width 192 height 126
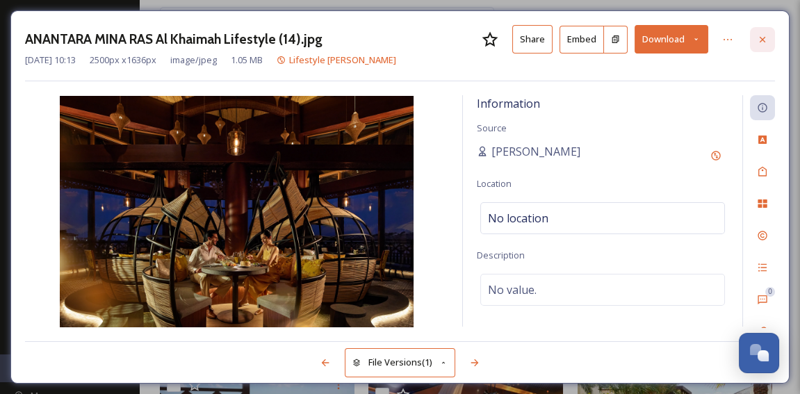
click at [761, 37] on icon at bounding box center [762, 39] width 11 height 11
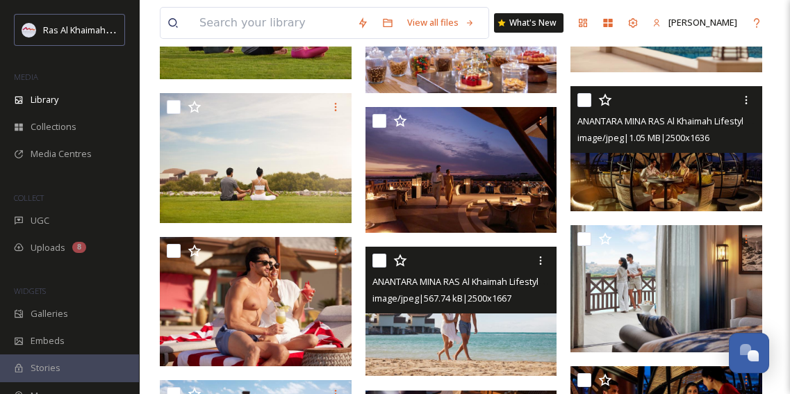
scroll to position [60, 0]
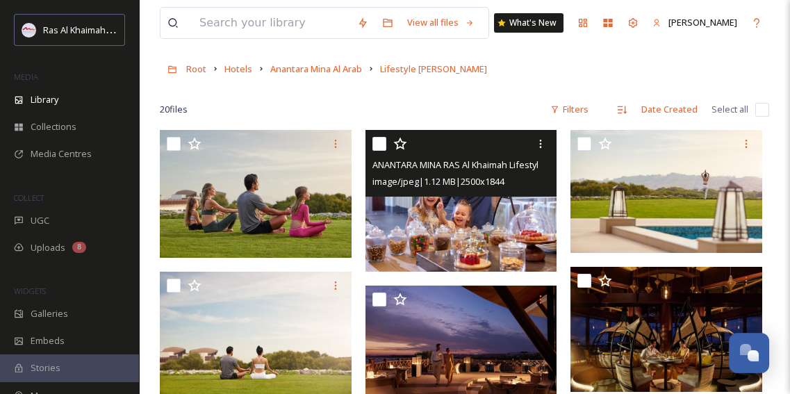
click at [507, 237] on img at bounding box center [461, 200] width 192 height 141
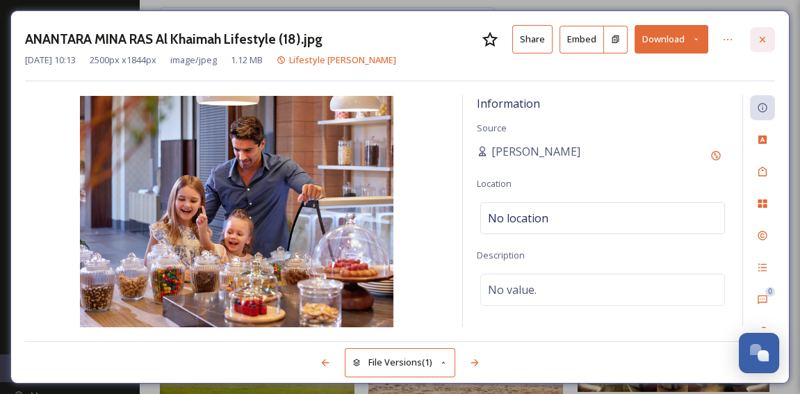
click at [763, 39] on icon at bounding box center [762, 39] width 6 height 6
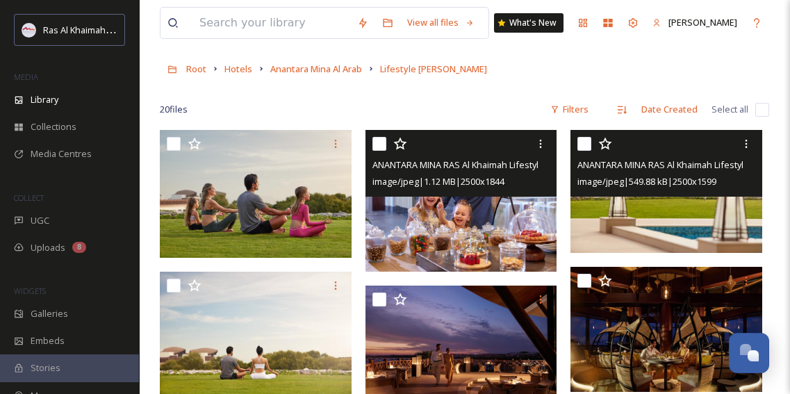
click at [709, 209] on img at bounding box center [666, 191] width 192 height 123
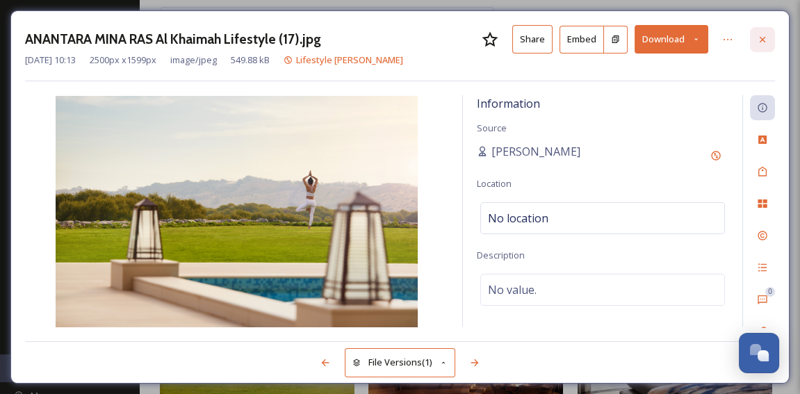
click at [761, 35] on icon at bounding box center [762, 39] width 11 height 11
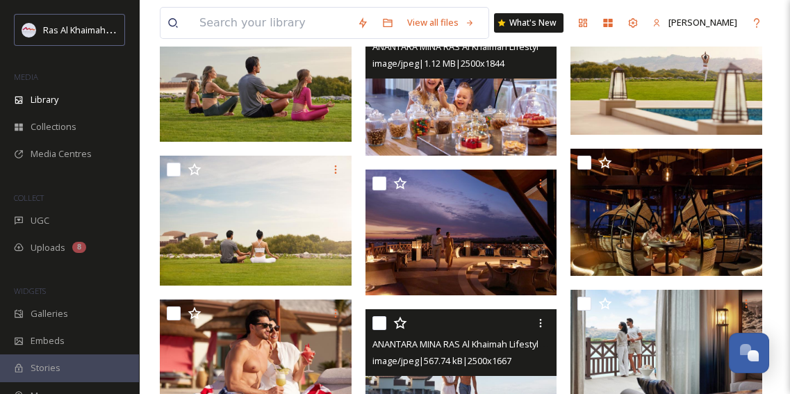
scroll to position [249, 0]
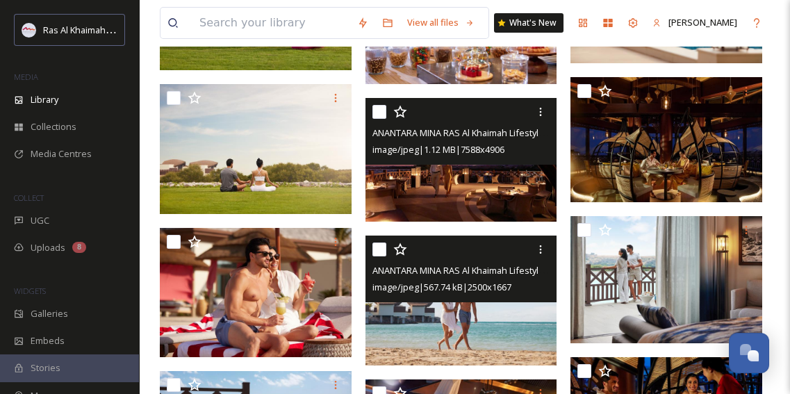
click at [475, 179] on img at bounding box center [461, 160] width 192 height 124
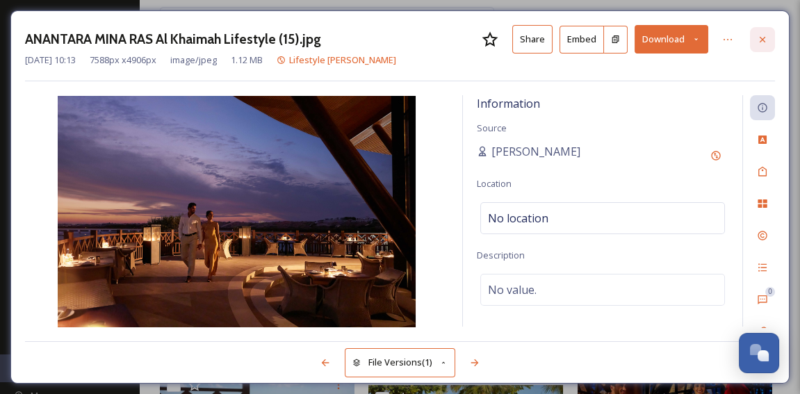
click at [757, 37] on icon at bounding box center [762, 39] width 11 height 11
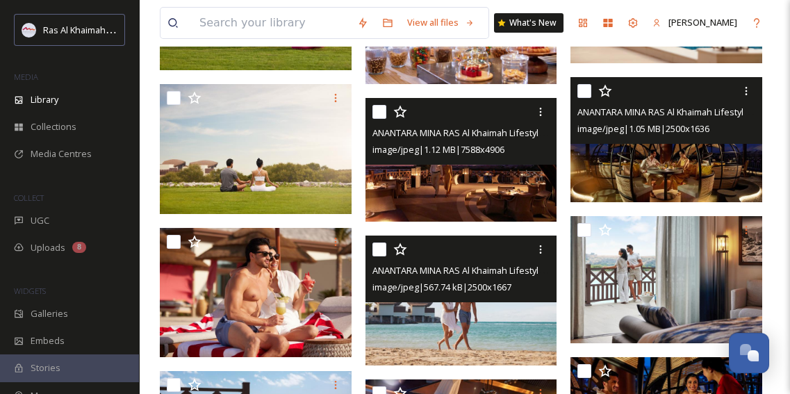
click at [723, 152] on img at bounding box center [666, 140] width 192 height 126
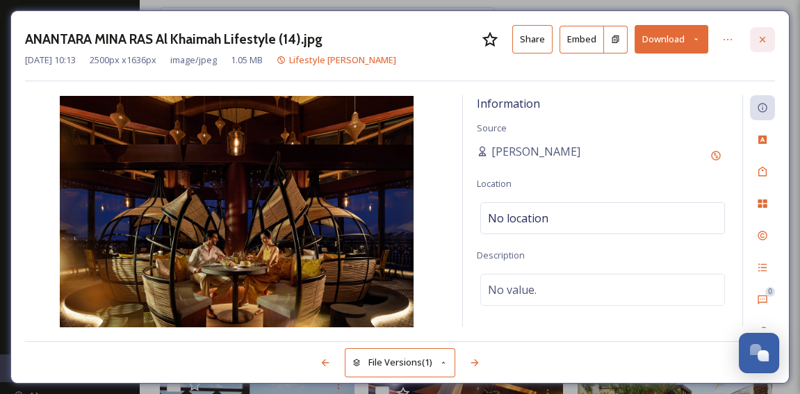
click at [763, 39] on icon at bounding box center [762, 39] width 6 height 6
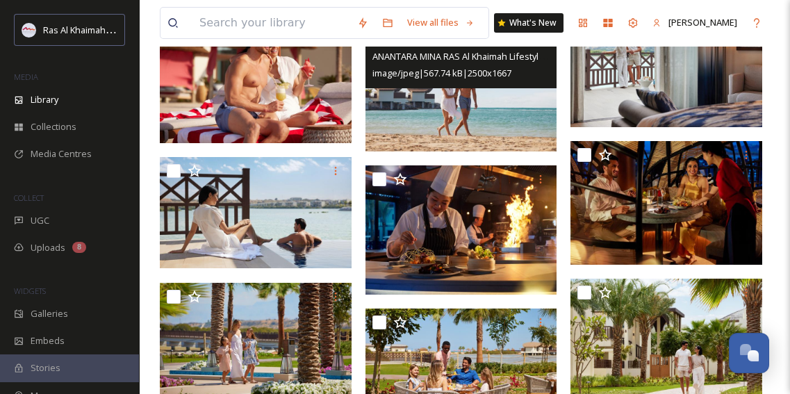
scroll to position [502, 0]
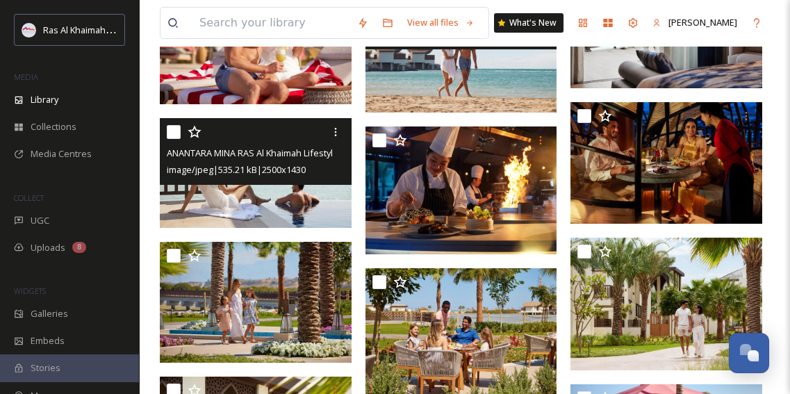
click at [253, 206] on img at bounding box center [256, 173] width 192 height 110
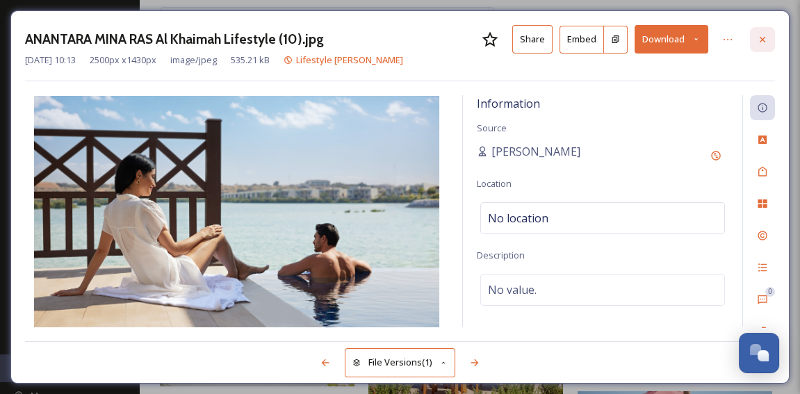
click at [761, 41] on icon at bounding box center [762, 39] width 11 height 11
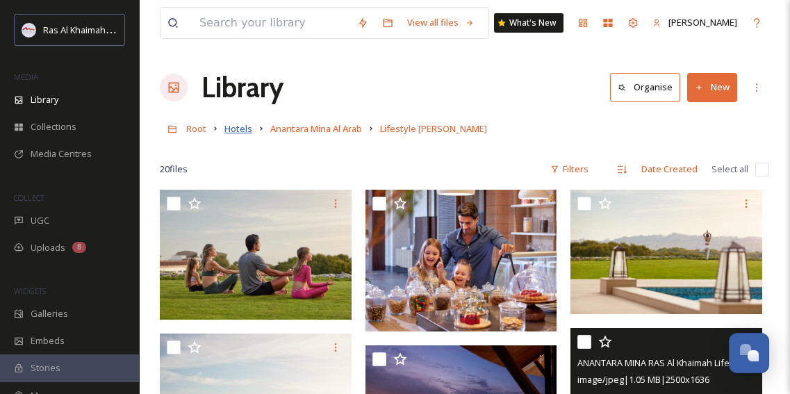
click at [245, 130] on span "Hotels" at bounding box center [238, 128] width 28 height 13
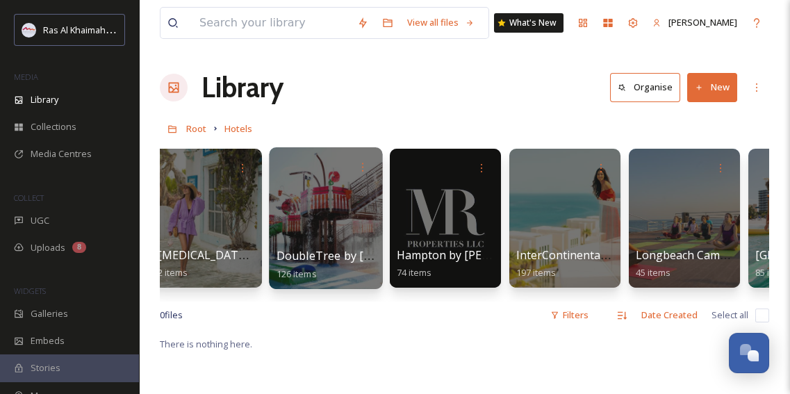
scroll to position [0, 607]
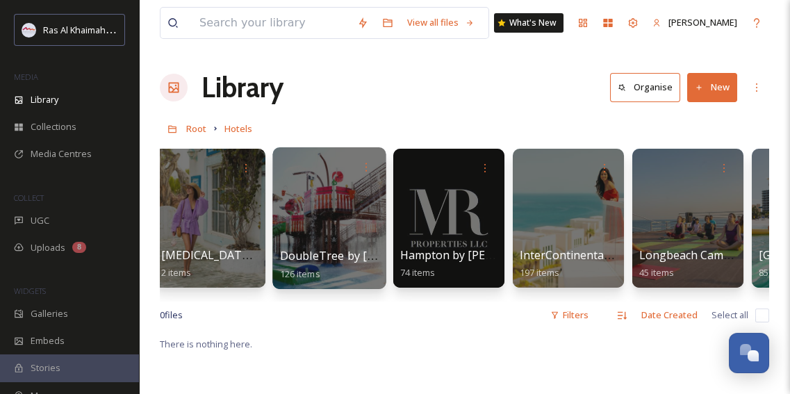
click at [322, 248] on span "DoubleTree by [GEOGRAPHIC_DATA]" at bounding box center [378, 255] width 197 height 15
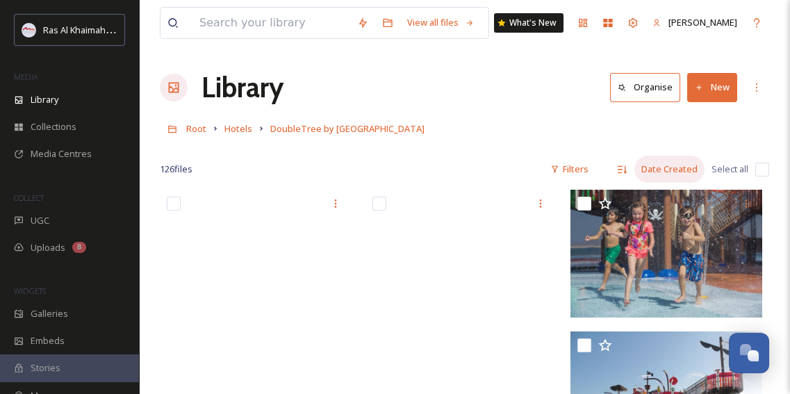
click at [666, 167] on div "Date Created" at bounding box center [669, 169] width 70 height 27
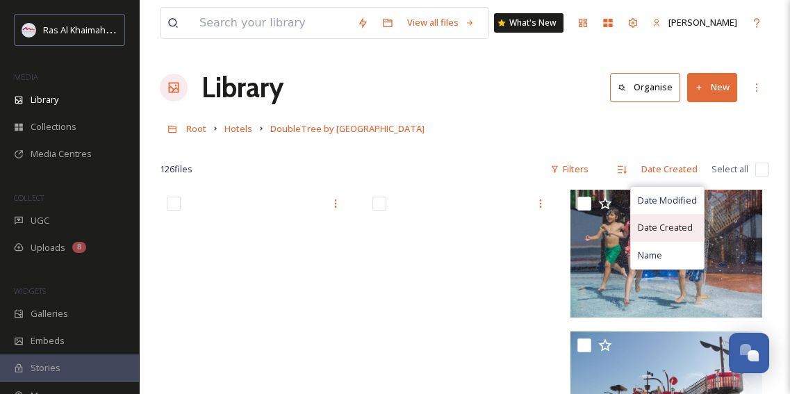
click at [666, 226] on span "Date Created" at bounding box center [665, 227] width 55 height 13
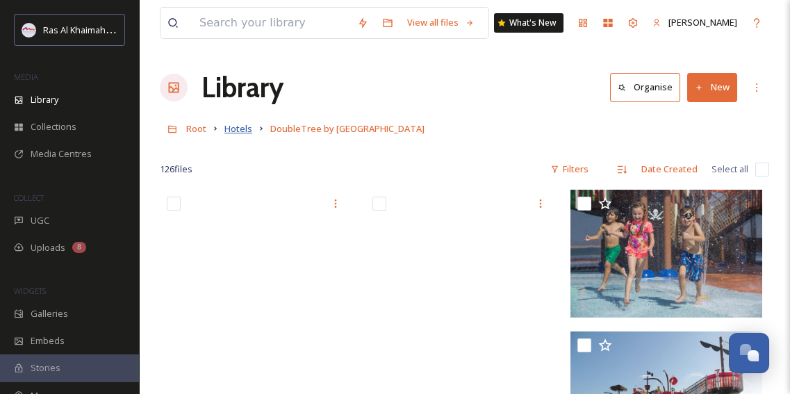
click at [245, 128] on span "Hotels" at bounding box center [238, 128] width 28 height 13
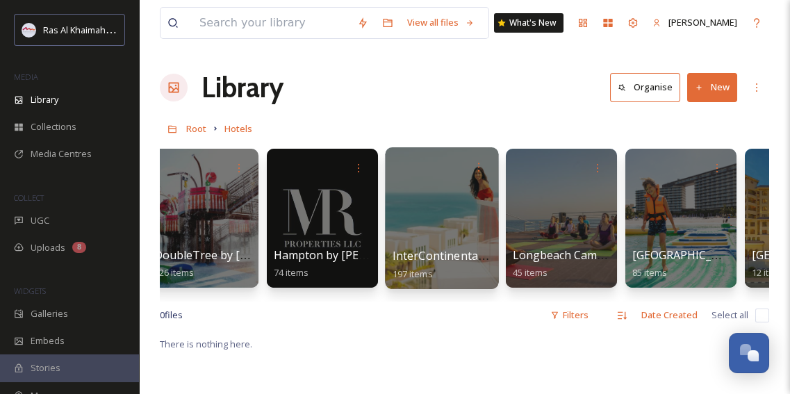
scroll to position [0, 729]
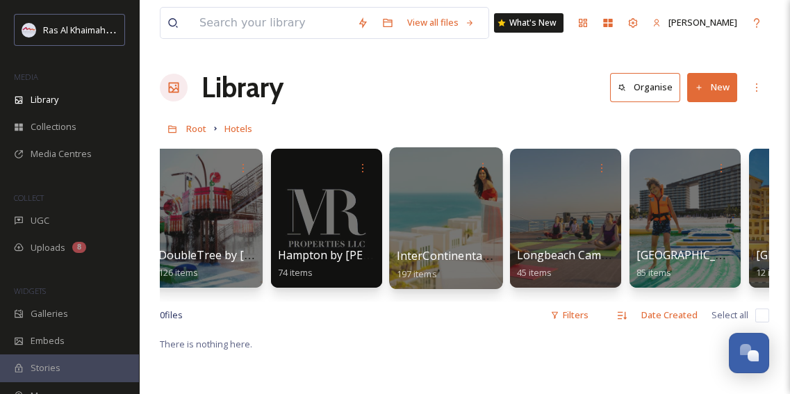
click at [426, 230] on div at bounding box center [445, 218] width 113 height 142
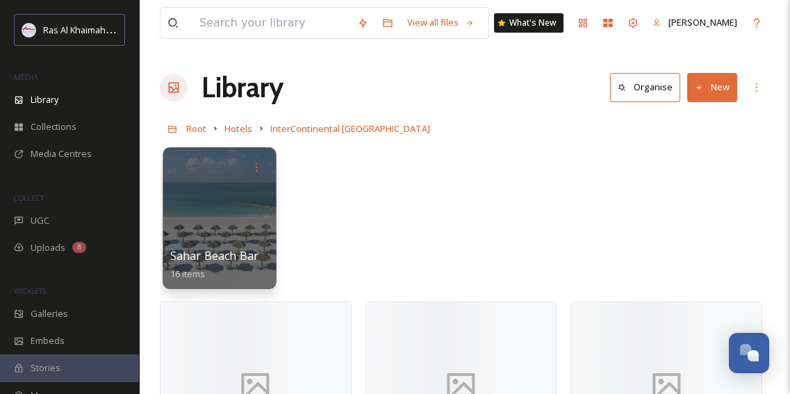
click at [229, 220] on div at bounding box center [219, 218] width 113 height 142
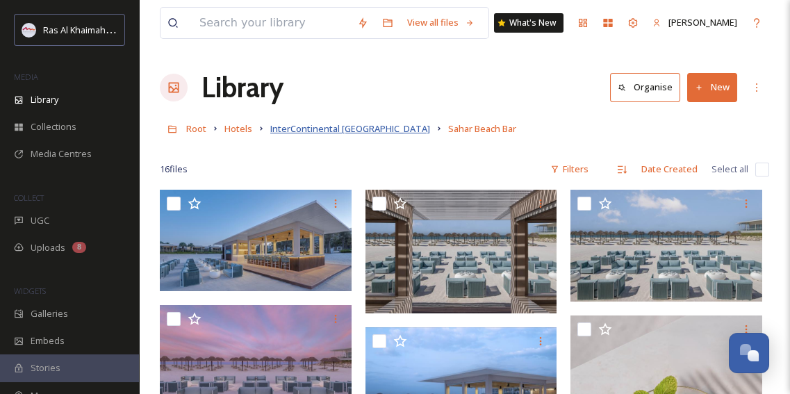
click at [312, 129] on span "InterContinental [GEOGRAPHIC_DATA]" at bounding box center [350, 128] width 160 height 13
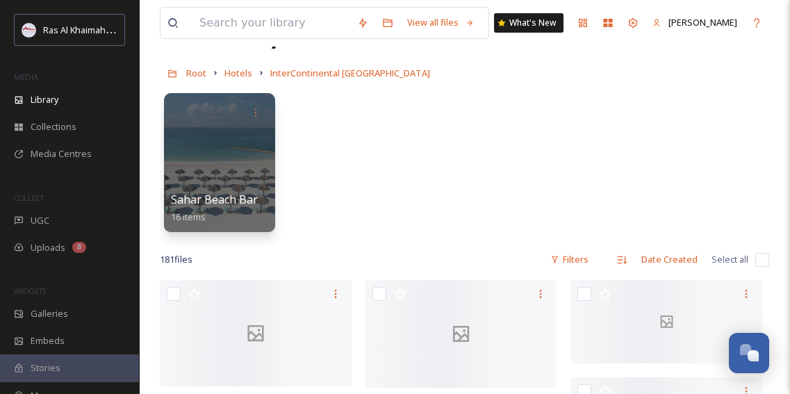
scroll to position [126, 0]
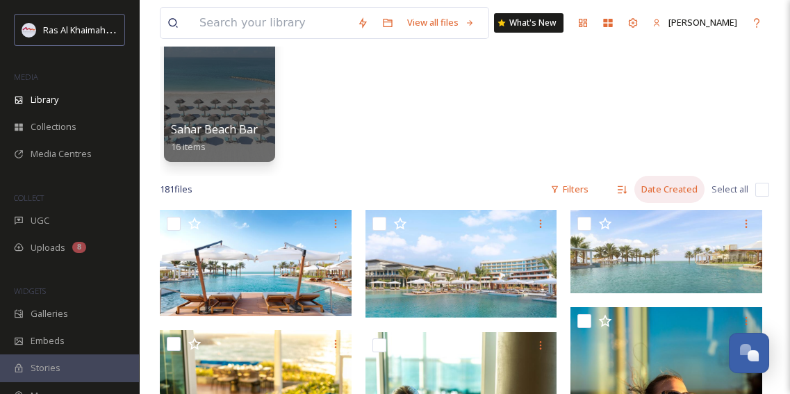
click at [658, 187] on div "Date Created" at bounding box center [669, 189] width 70 height 27
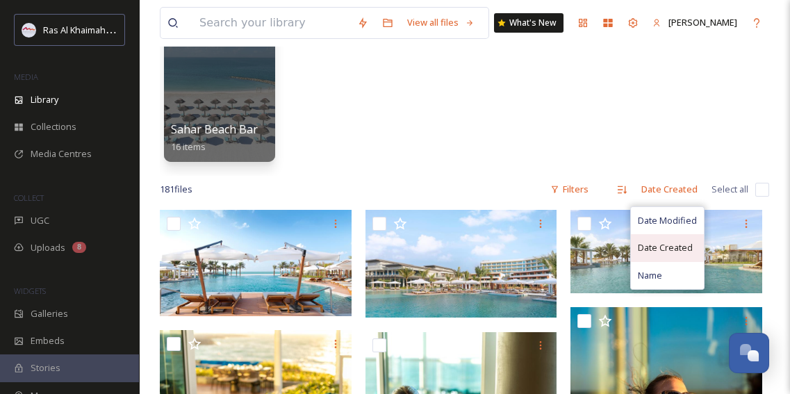
click at [663, 252] on span "Date Created" at bounding box center [665, 247] width 55 height 13
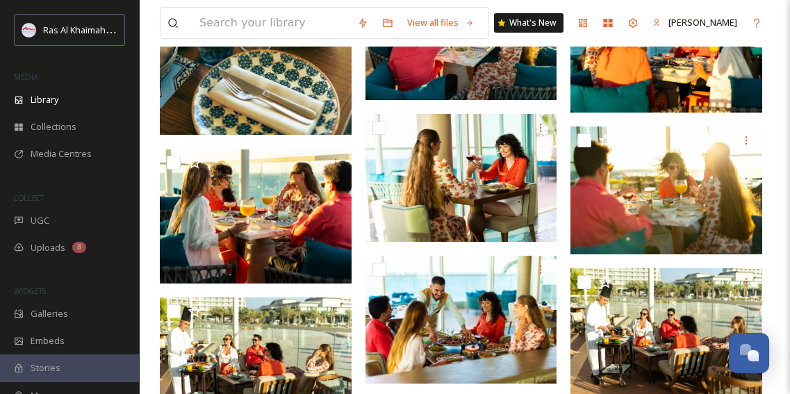
scroll to position [1452, 0]
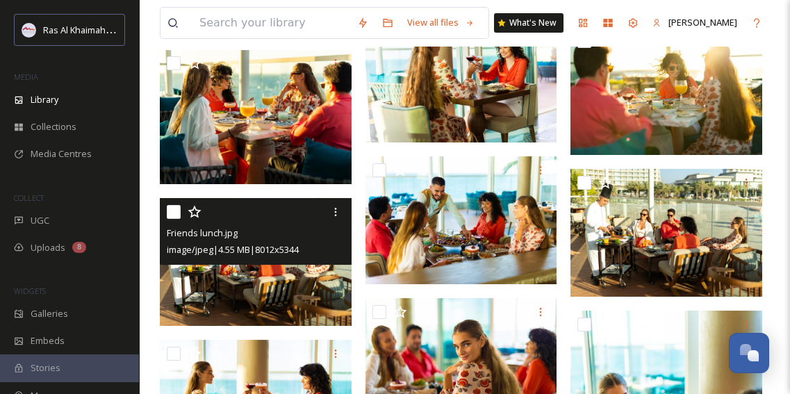
click at [278, 289] on img at bounding box center [256, 262] width 192 height 128
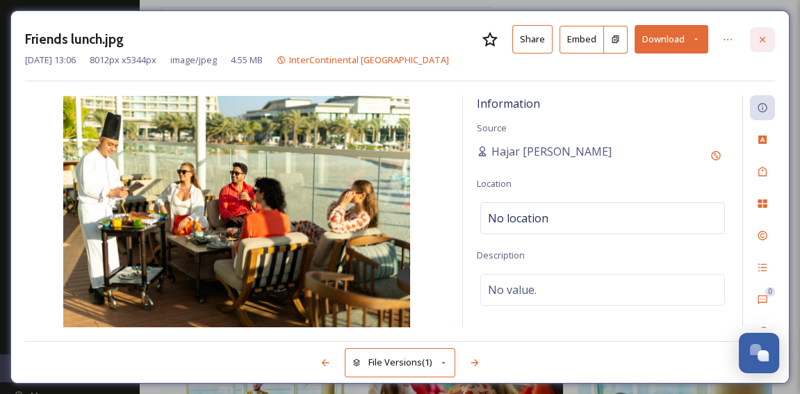
click at [761, 44] on div at bounding box center [762, 39] width 25 height 25
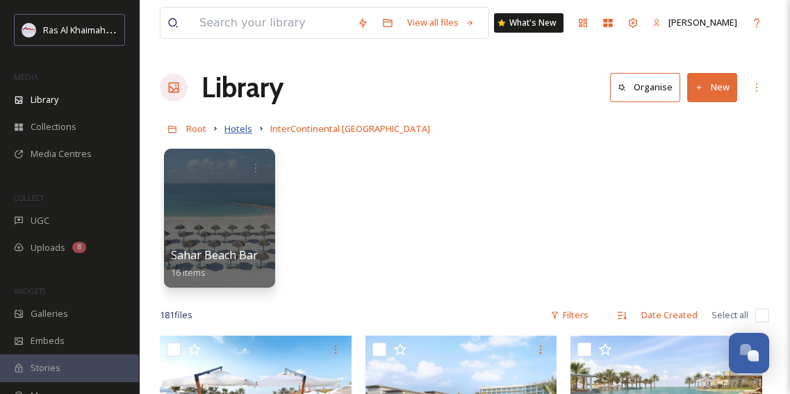
click at [231, 133] on span "Hotels" at bounding box center [238, 128] width 28 height 13
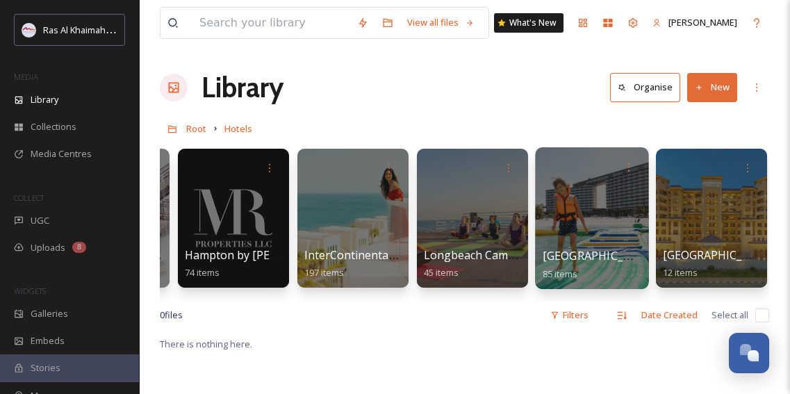
scroll to position [0, 825]
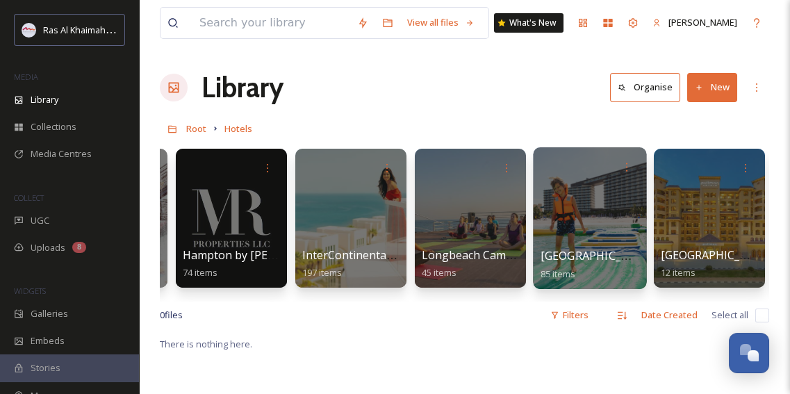
click at [578, 218] on div at bounding box center [589, 218] width 113 height 142
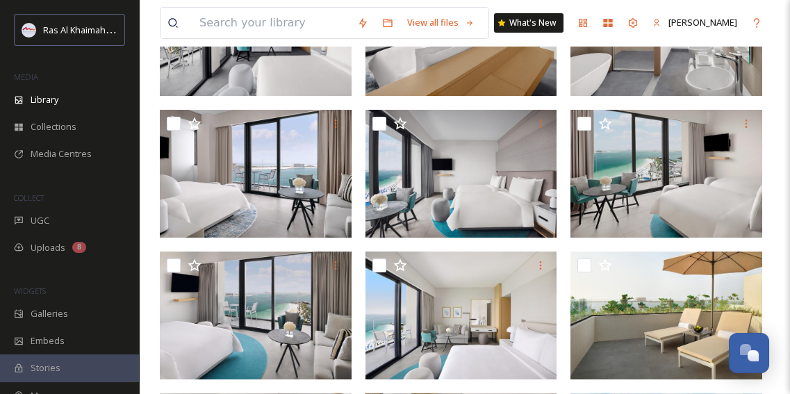
scroll to position [53, 0]
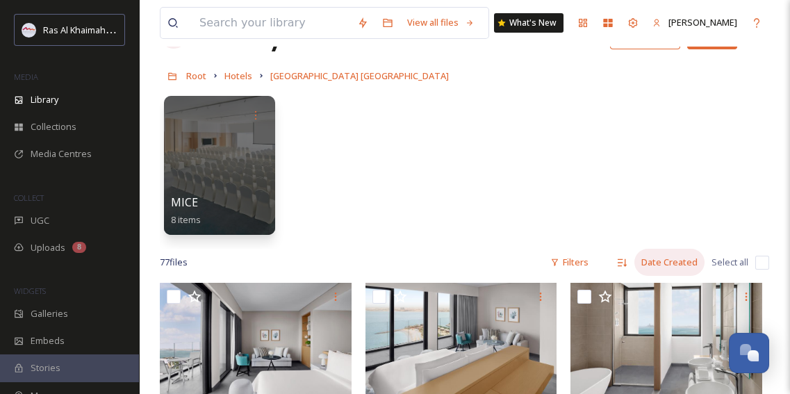
click at [668, 261] on div "Date Created" at bounding box center [669, 262] width 70 height 27
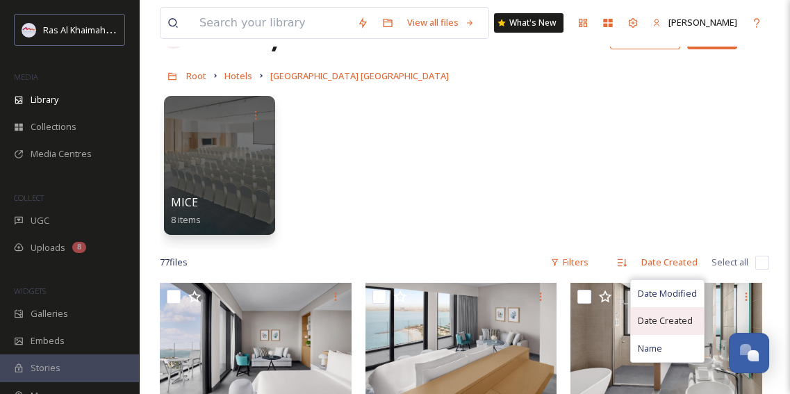
click at [661, 317] on span "Date Created" at bounding box center [665, 320] width 55 height 13
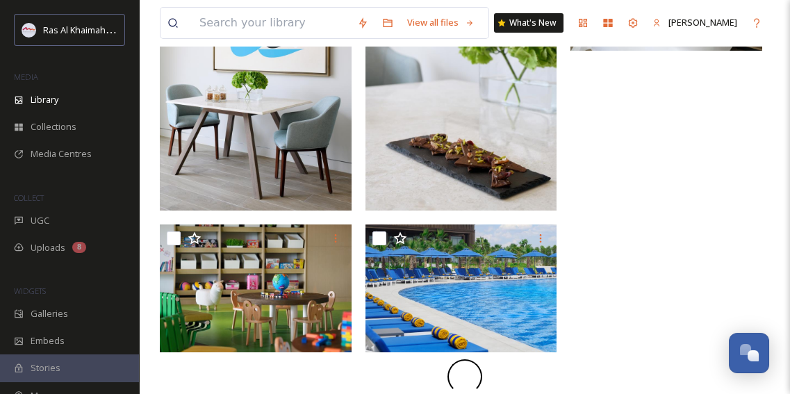
scroll to position [1121, 0]
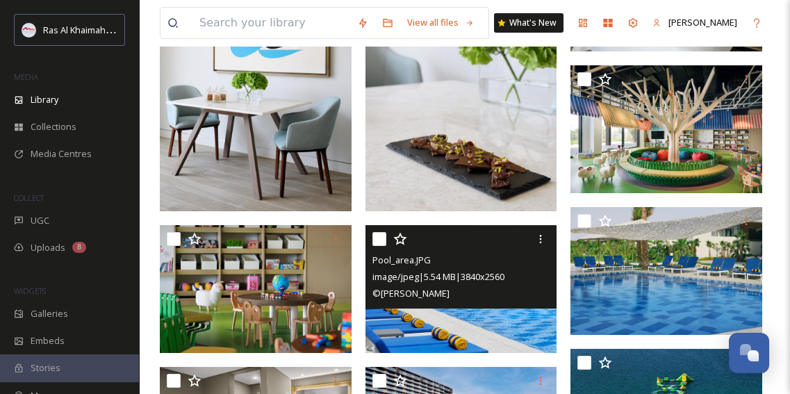
click at [445, 317] on img at bounding box center [461, 289] width 192 height 128
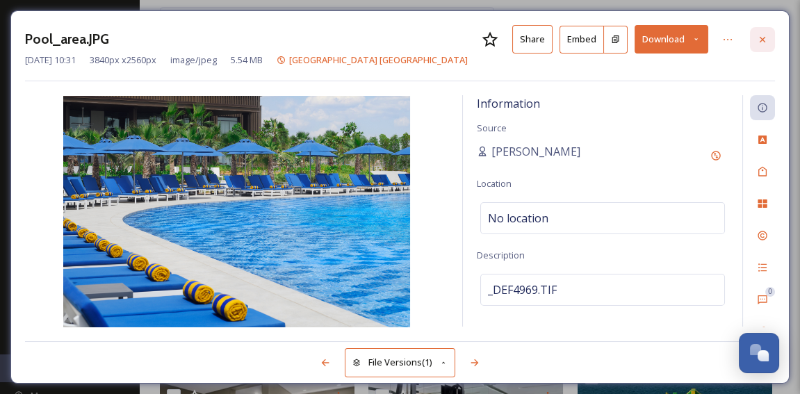
click at [765, 42] on icon at bounding box center [762, 39] width 11 height 11
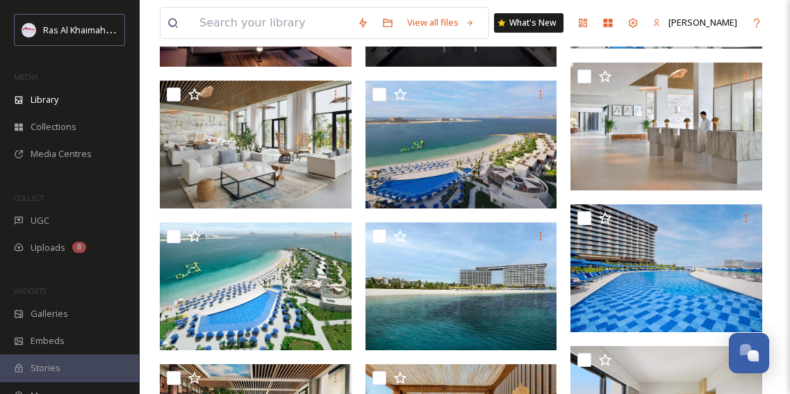
scroll to position [2320, 0]
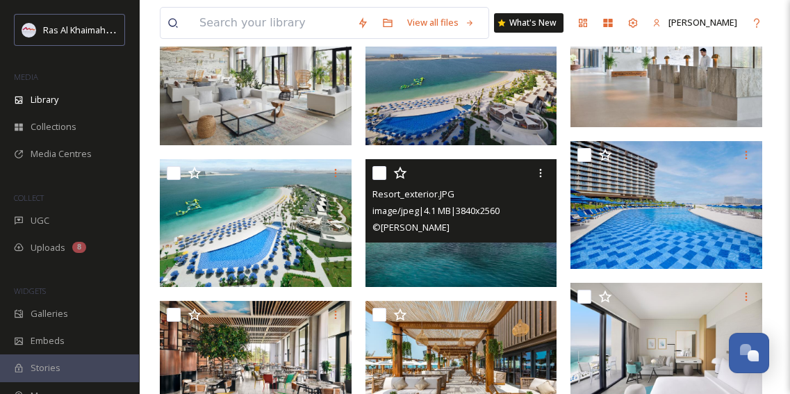
click at [477, 256] on img at bounding box center [461, 223] width 192 height 128
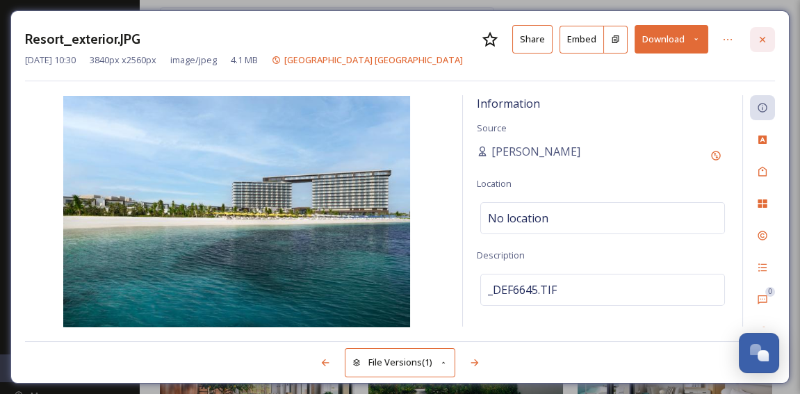
click at [756, 44] on div at bounding box center [762, 39] width 25 height 25
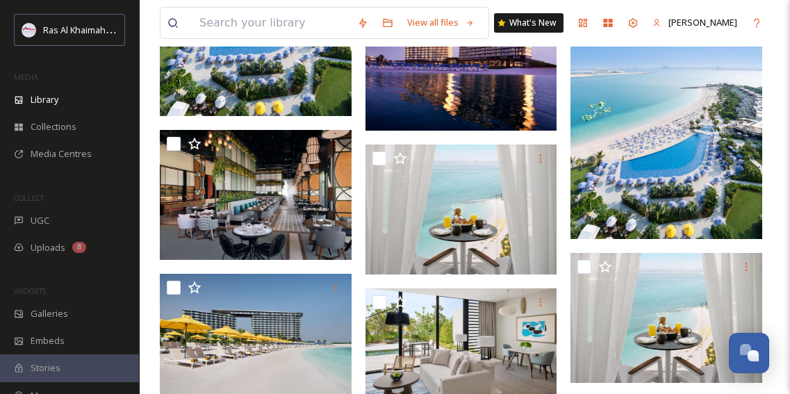
scroll to position [2845, 0]
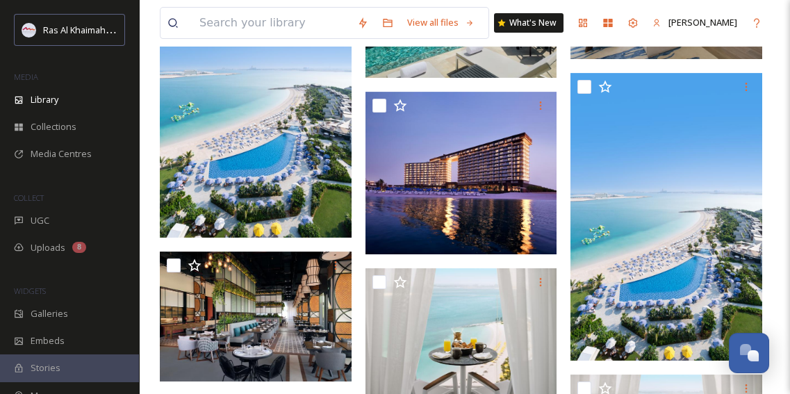
click at [305, 170] on img at bounding box center [256, 94] width 192 height 288
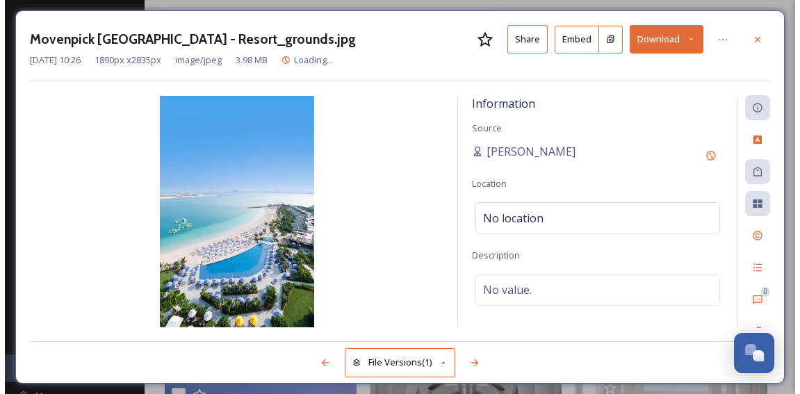
scroll to position [2543, 0]
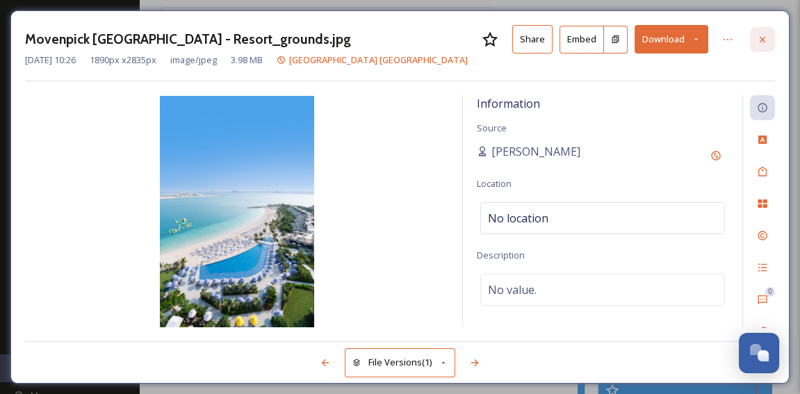
click at [764, 40] on icon at bounding box center [762, 39] width 11 height 11
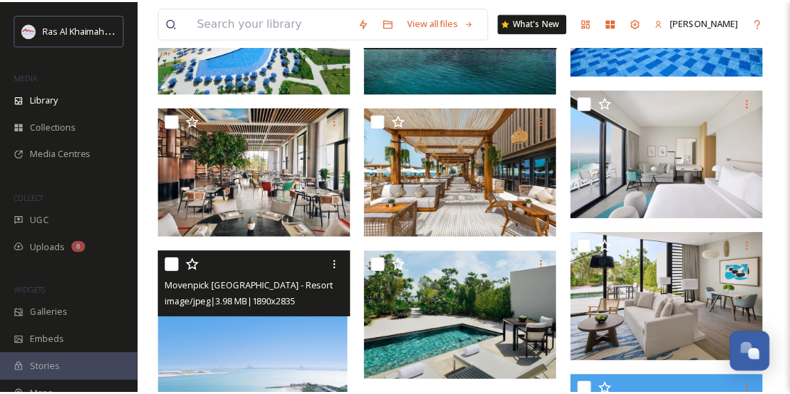
scroll to position [2845, 0]
